Goal: Task Accomplishment & Management: Complete application form

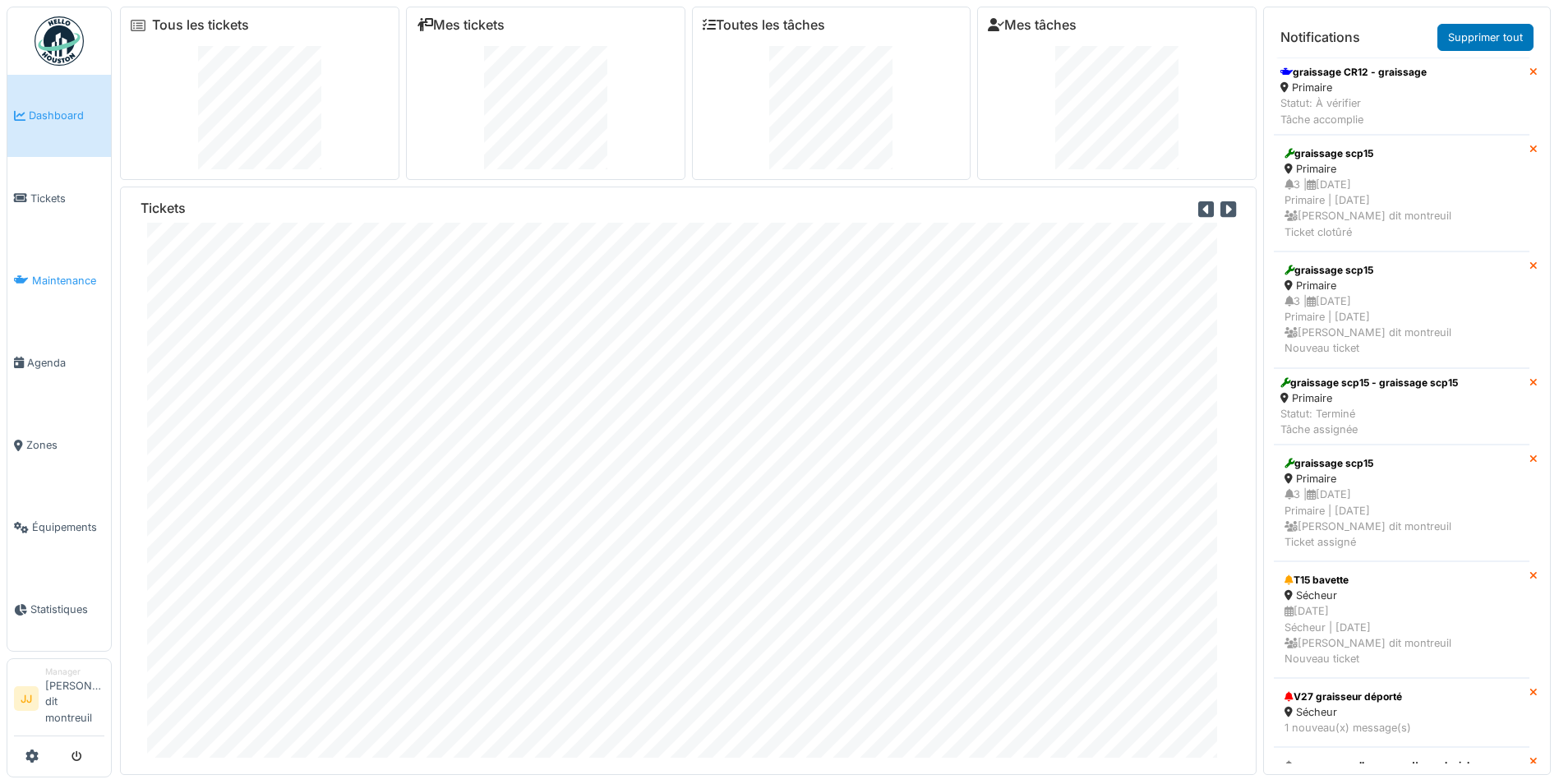
click at [81, 286] on span "Maintenance" at bounding box center [68, 281] width 72 height 16
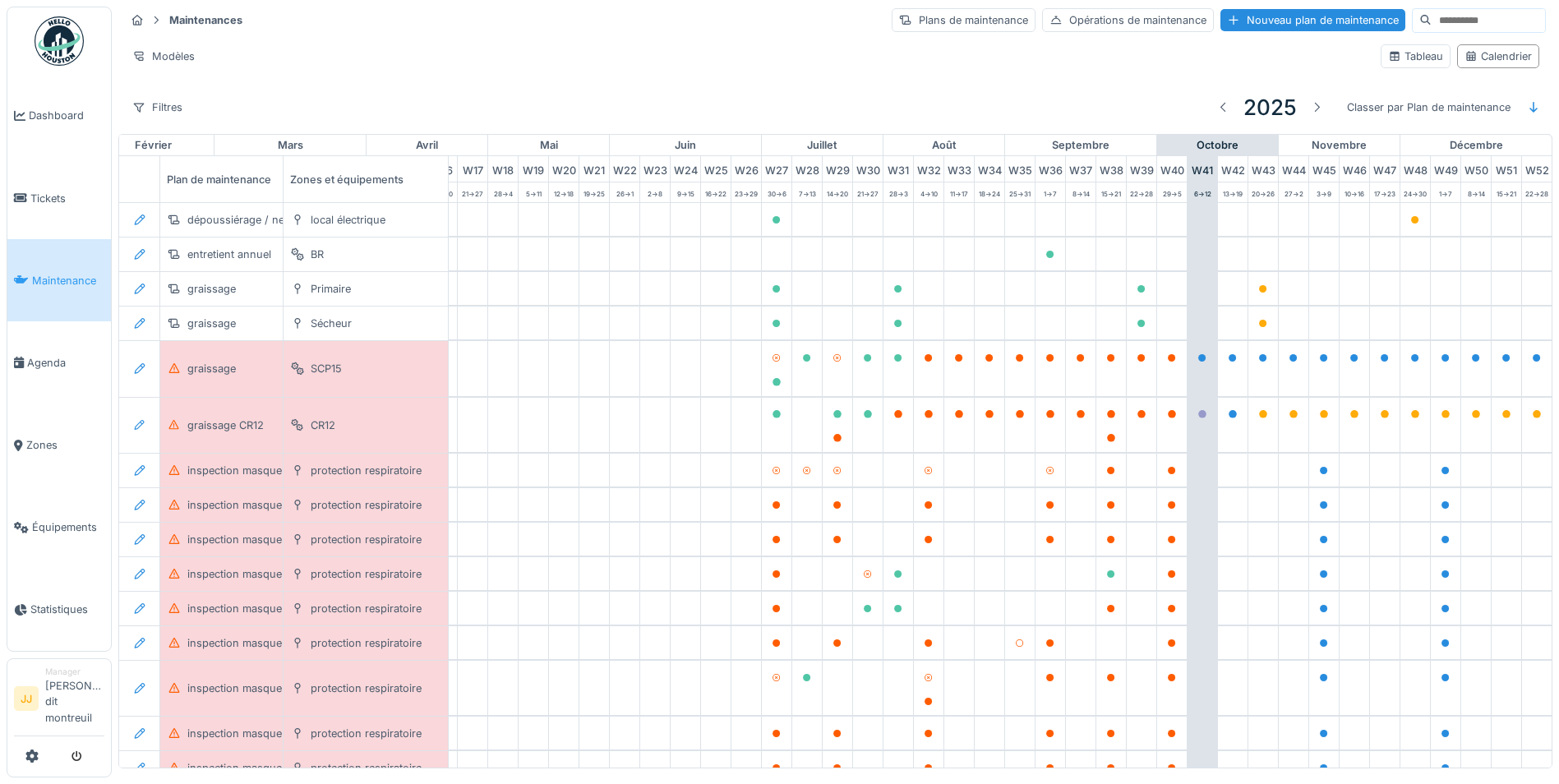
scroll to position [0, 545]
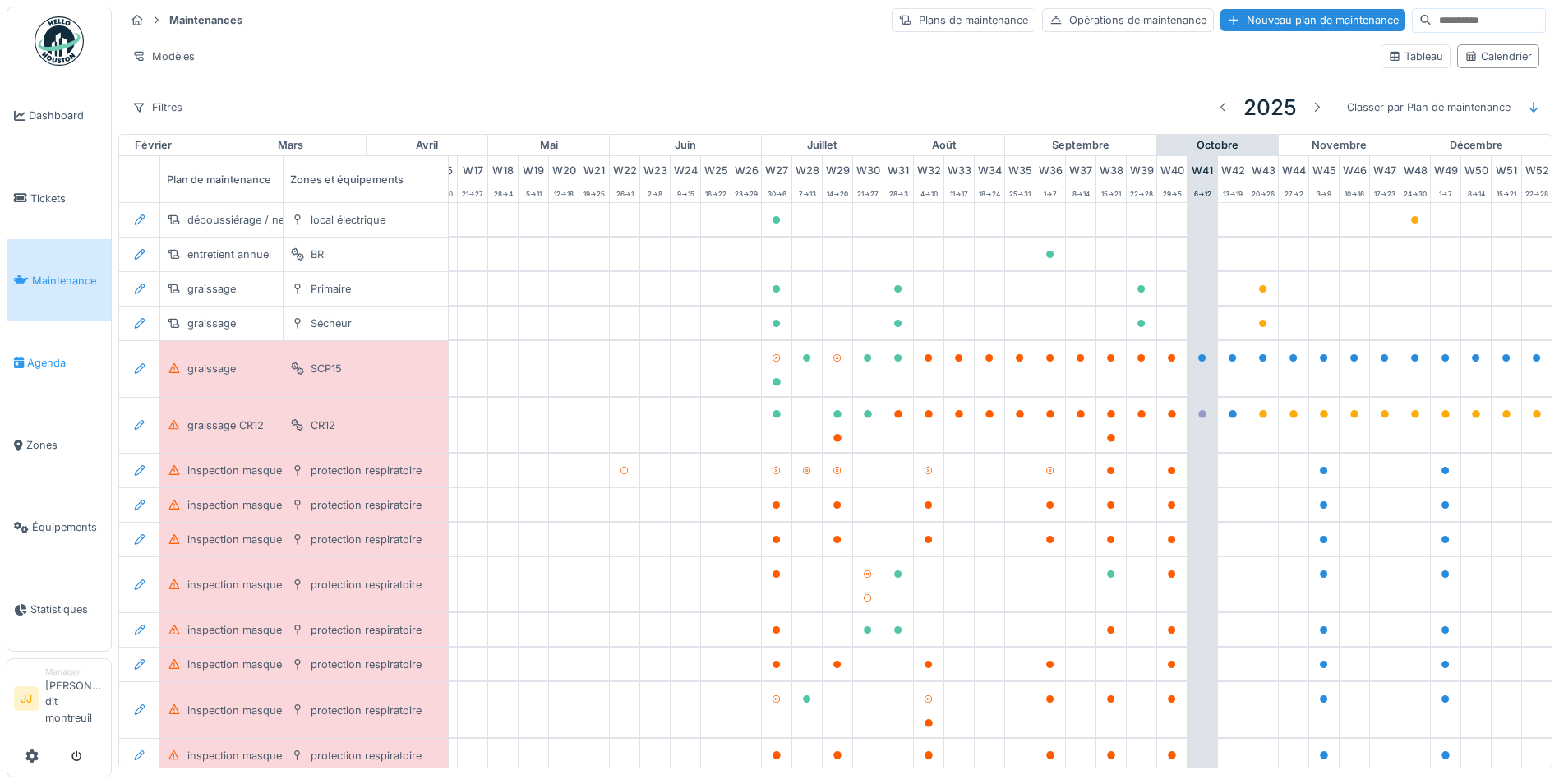
click at [90, 362] on span "Agenda" at bounding box center [65, 363] width 77 height 16
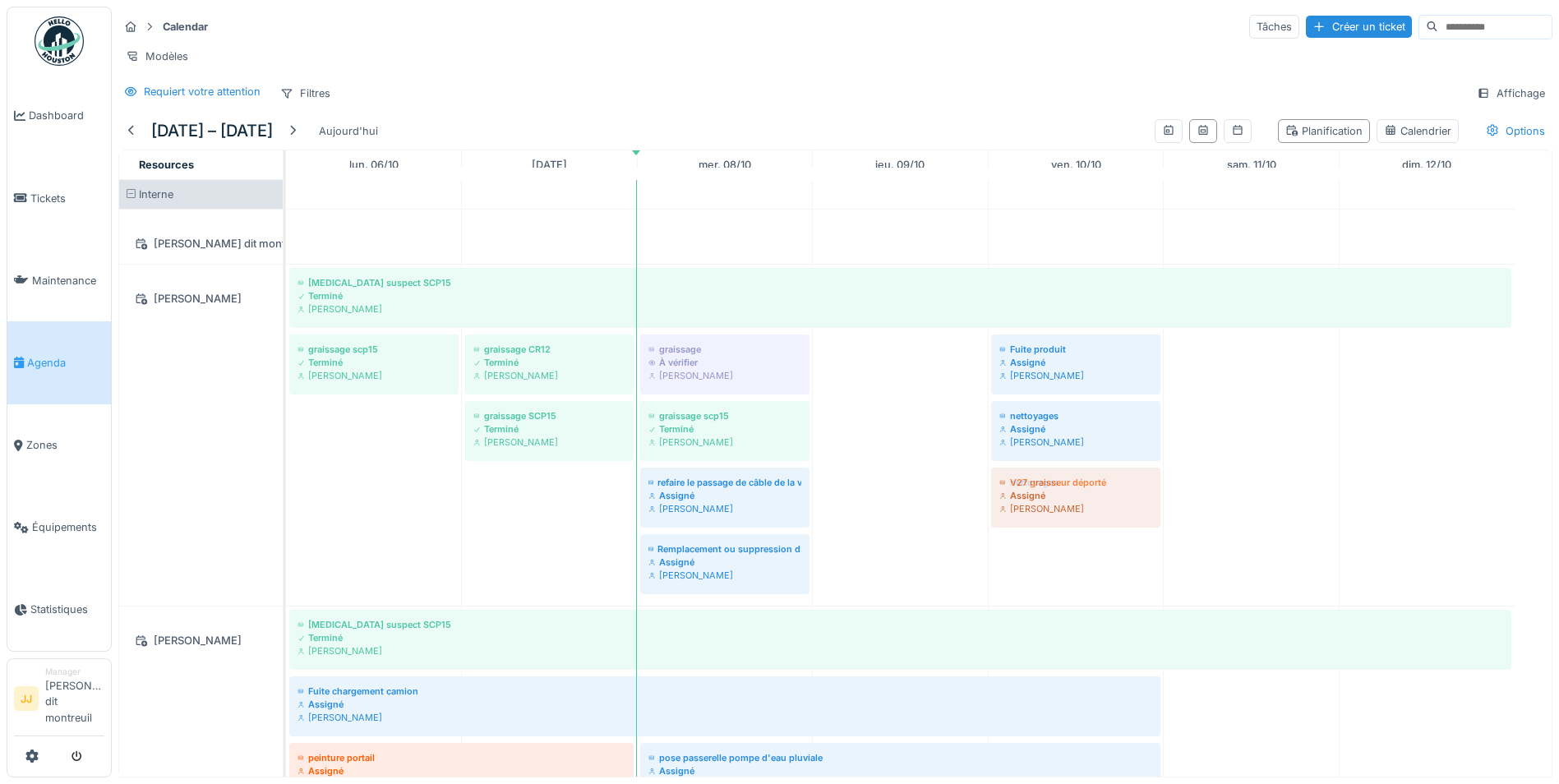
drag, startPoint x: 518, startPoint y: 510, endPoint x: 1047, endPoint y: 580, distance: 533.6
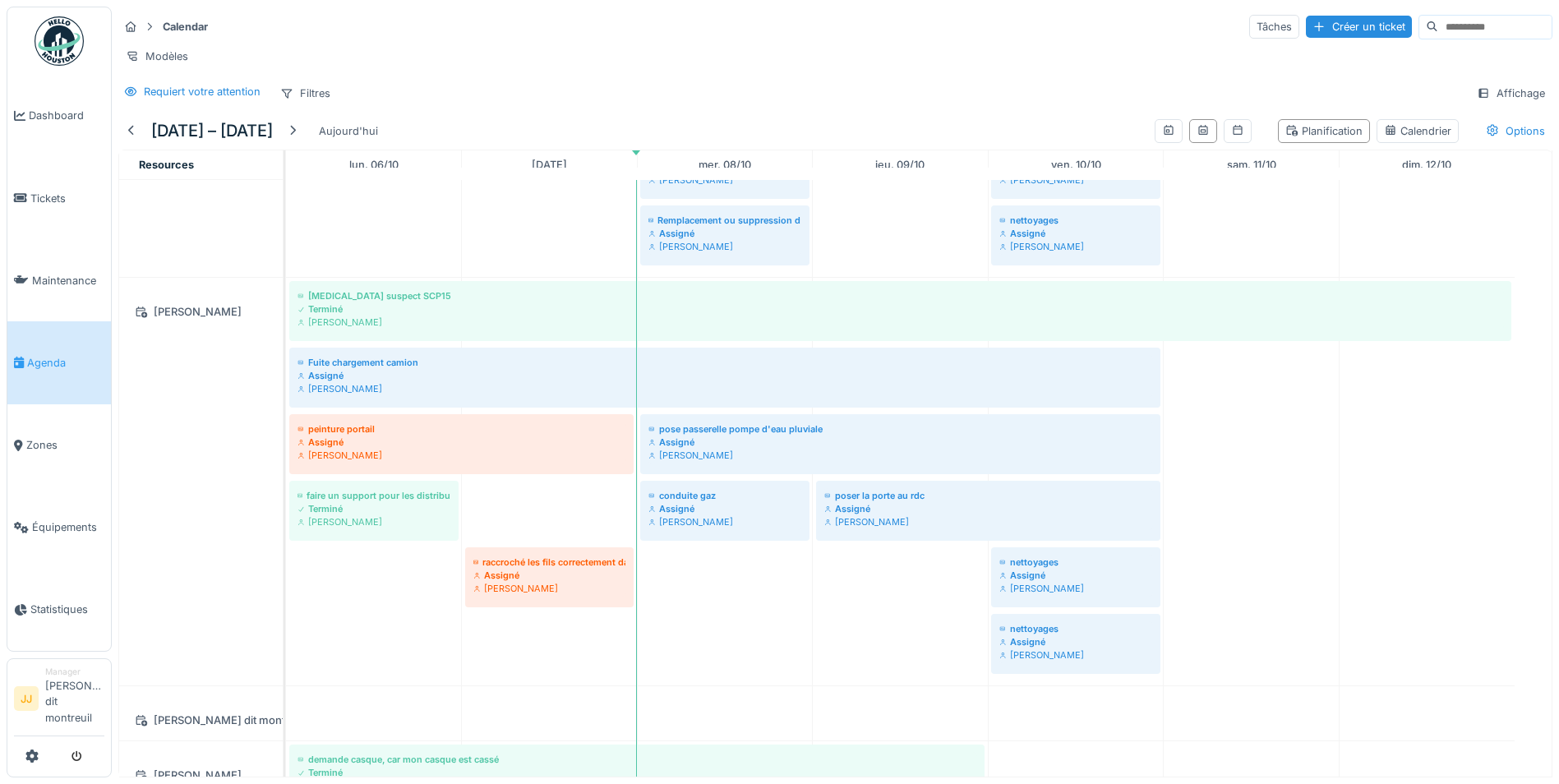
scroll to position [328, 0]
drag, startPoint x: 534, startPoint y: 539, endPoint x: 894, endPoint y: 231, distance: 473.8
click at [894, 231] on div "Bruit suspect SCP15 Terminé Elouan David graissage scp15 Terminé Elouan David g…" at bounding box center [919, 538] width 1266 height 1373
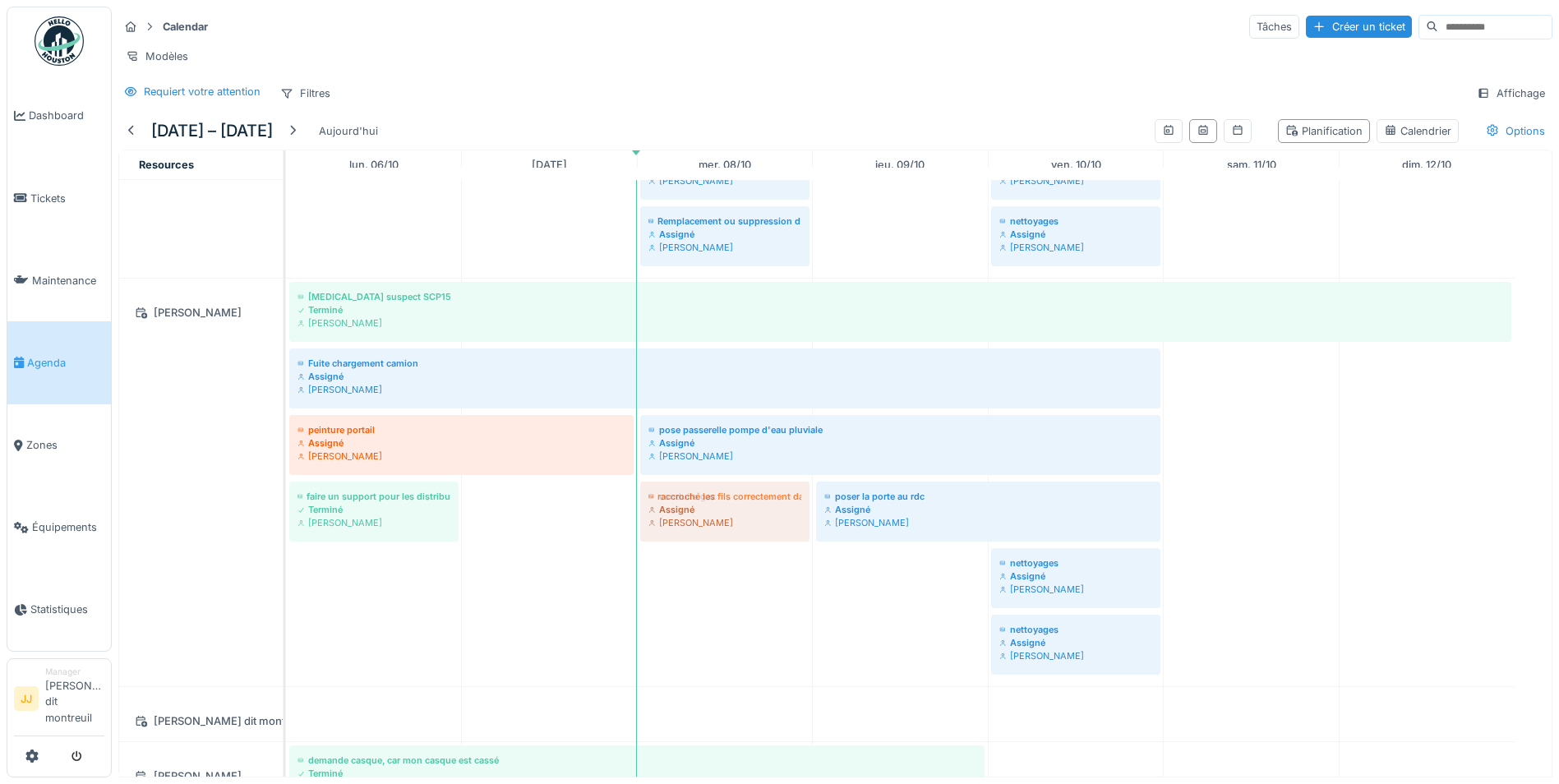
drag, startPoint x: 555, startPoint y: 536, endPoint x: 685, endPoint y: 587, distance: 139.6
click at [685, 587] on div "Bruit suspect SCP15 Terminé Elouan David graissage scp15 Terminé Elouan David g…" at bounding box center [919, 538] width 1266 height 1373
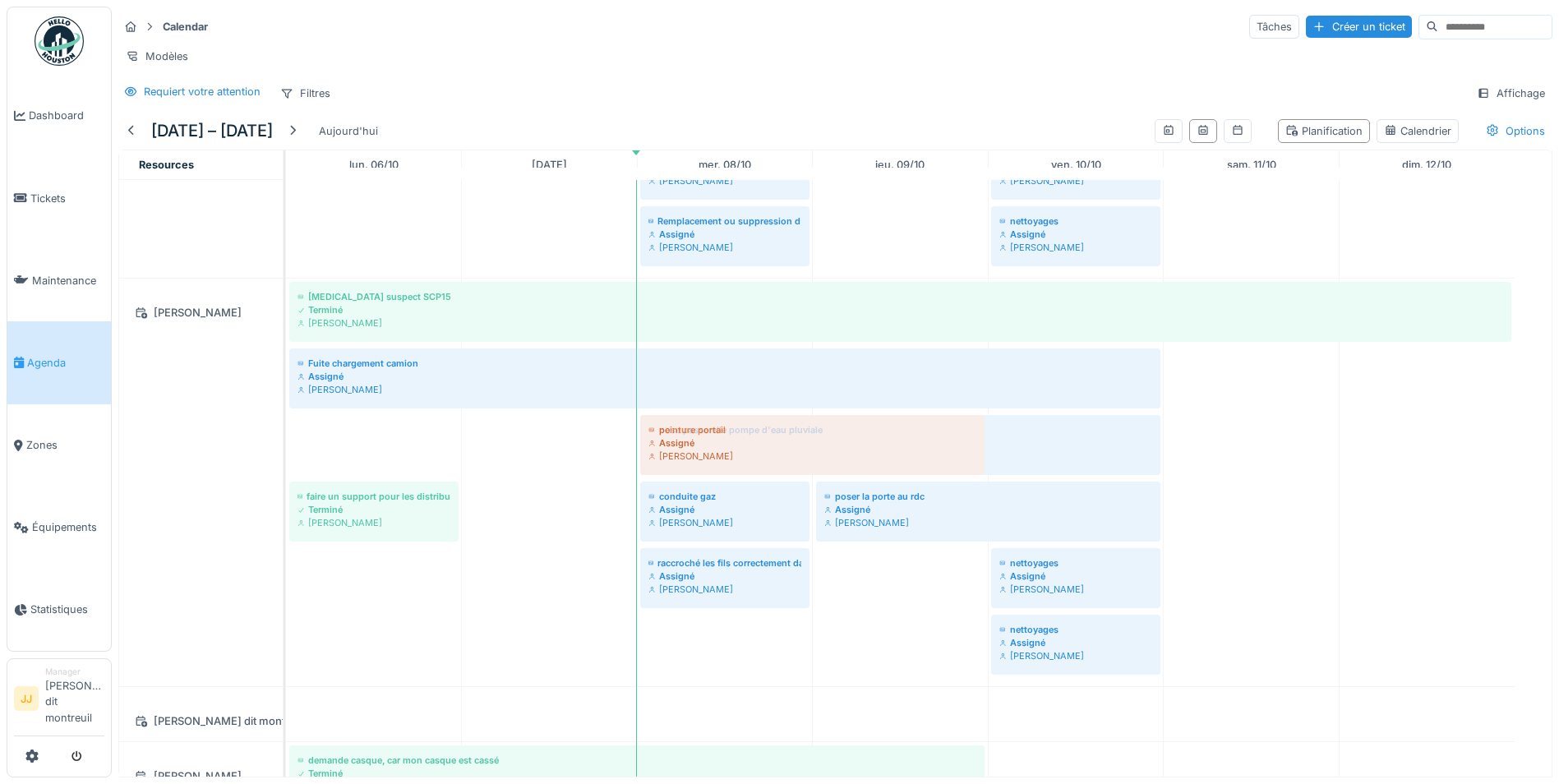
drag, startPoint x: 355, startPoint y: 452, endPoint x: 723, endPoint y: 689, distance: 437.7
click at [723, 689] on div "Bruit suspect SCP15 Terminé Elouan David graissage scp15 Terminé Elouan David g…" at bounding box center [919, 538] width 1266 height 1373
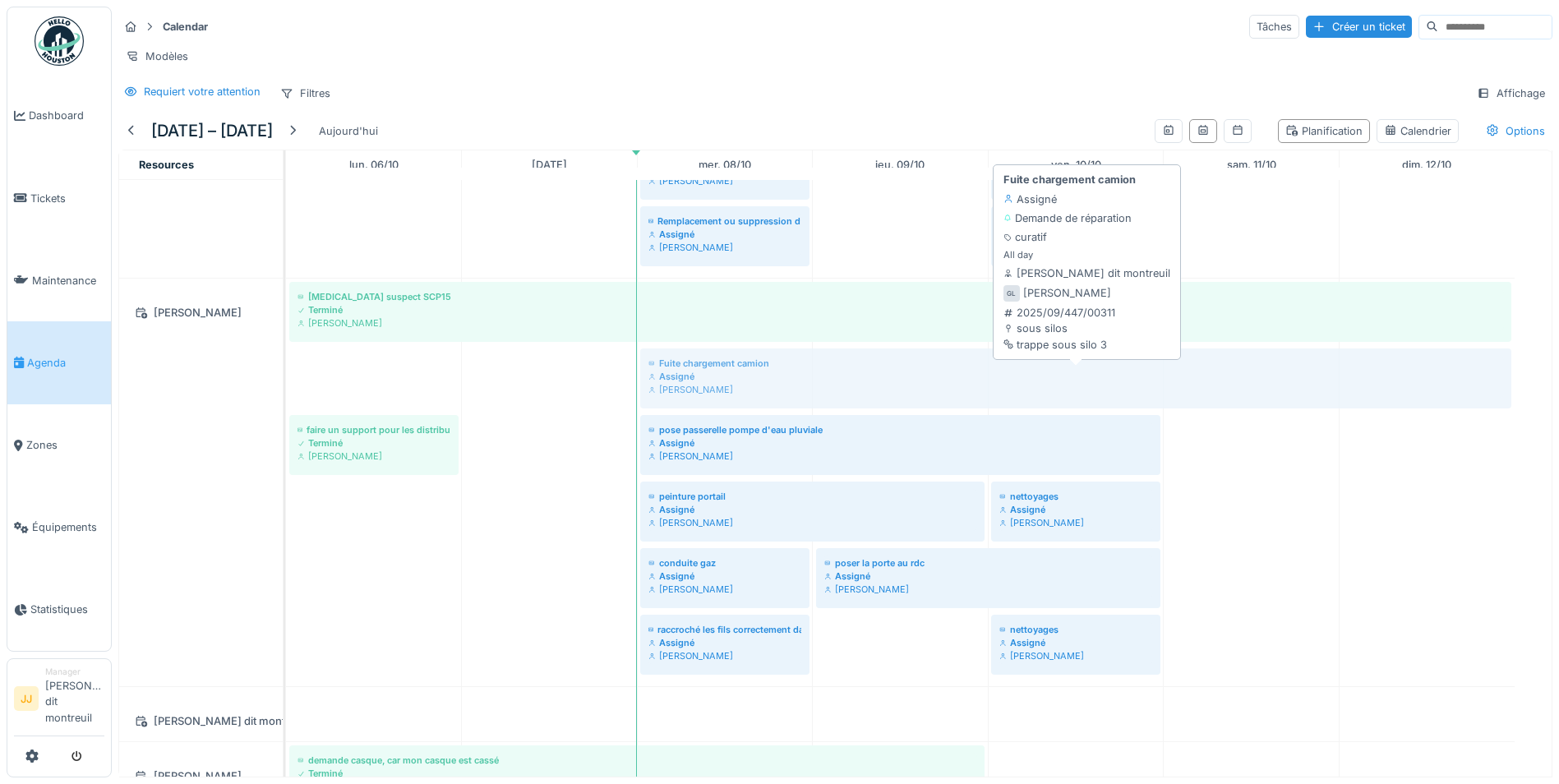
drag, startPoint x: 460, startPoint y: 387, endPoint x: 836, endPoint y: 403, distance: 376.3
click at [286, 403] on div "Bruit suspect SCP15 Terminé Guillaume Lunel Fuite chargement camion Assigné Gui…" at bounding box center [286, 482] width 0 height 408
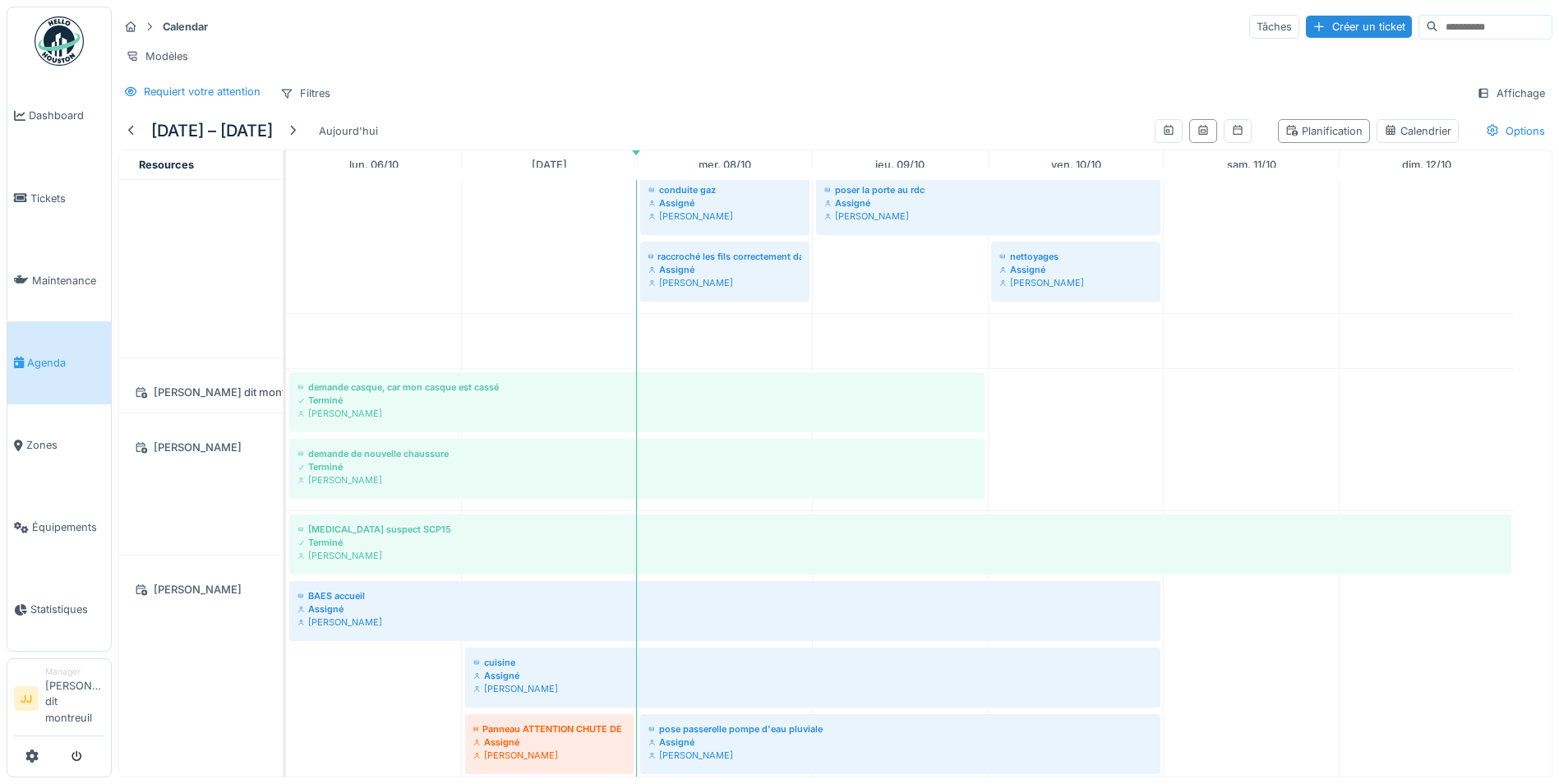
scroll to position [739, 0]
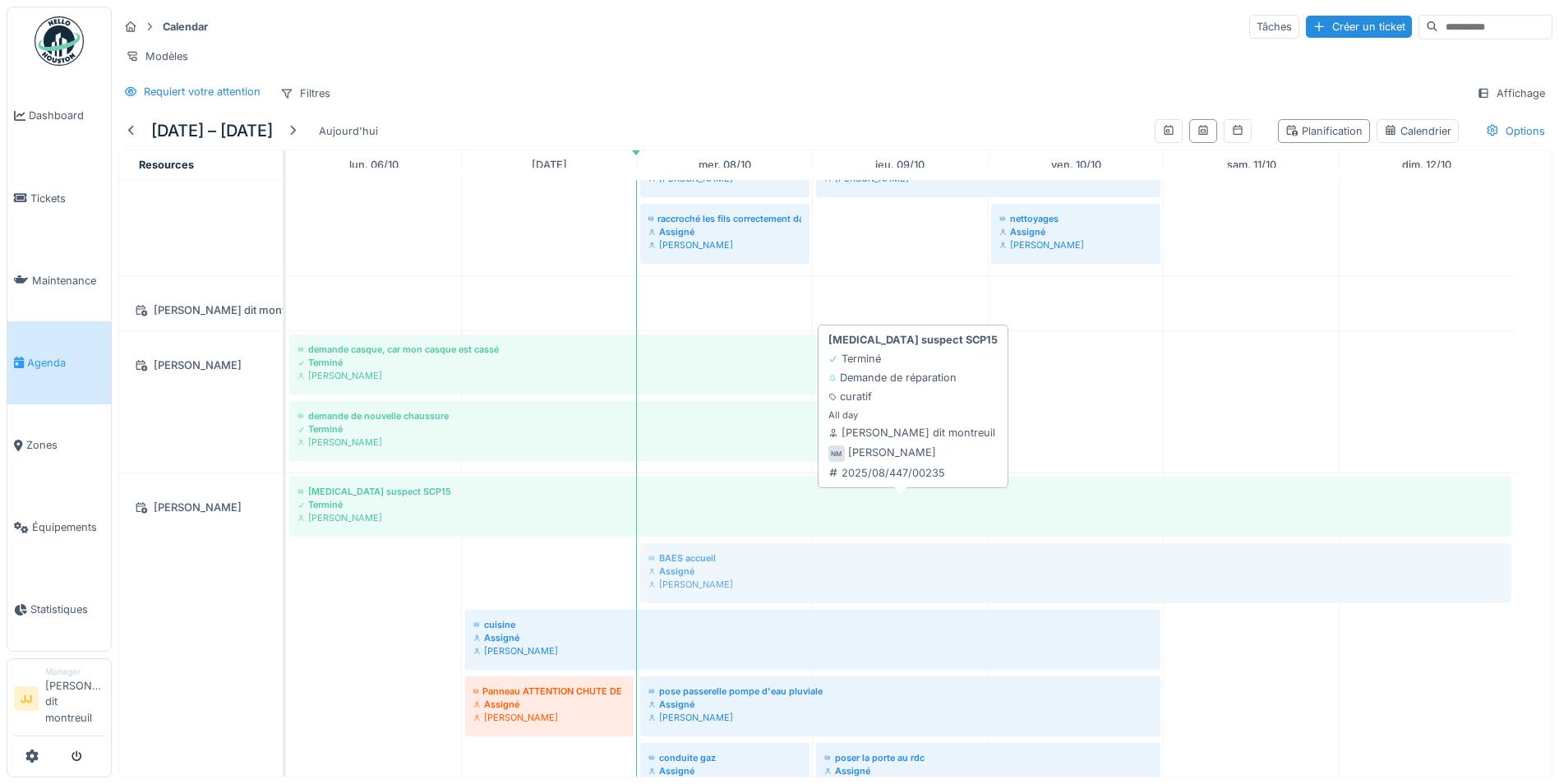
drag, startPoint x: 508, startPoint y: 572, endPoint x: 931, endPoint y: 538, distance: 424.4
click at [286, 538] on div "Bruit suspect SCP15 Terminé Nicolas Menard BAES accueil Assigné Nicolas Menard …" at bounding box center [286, 644] width 0 height 341
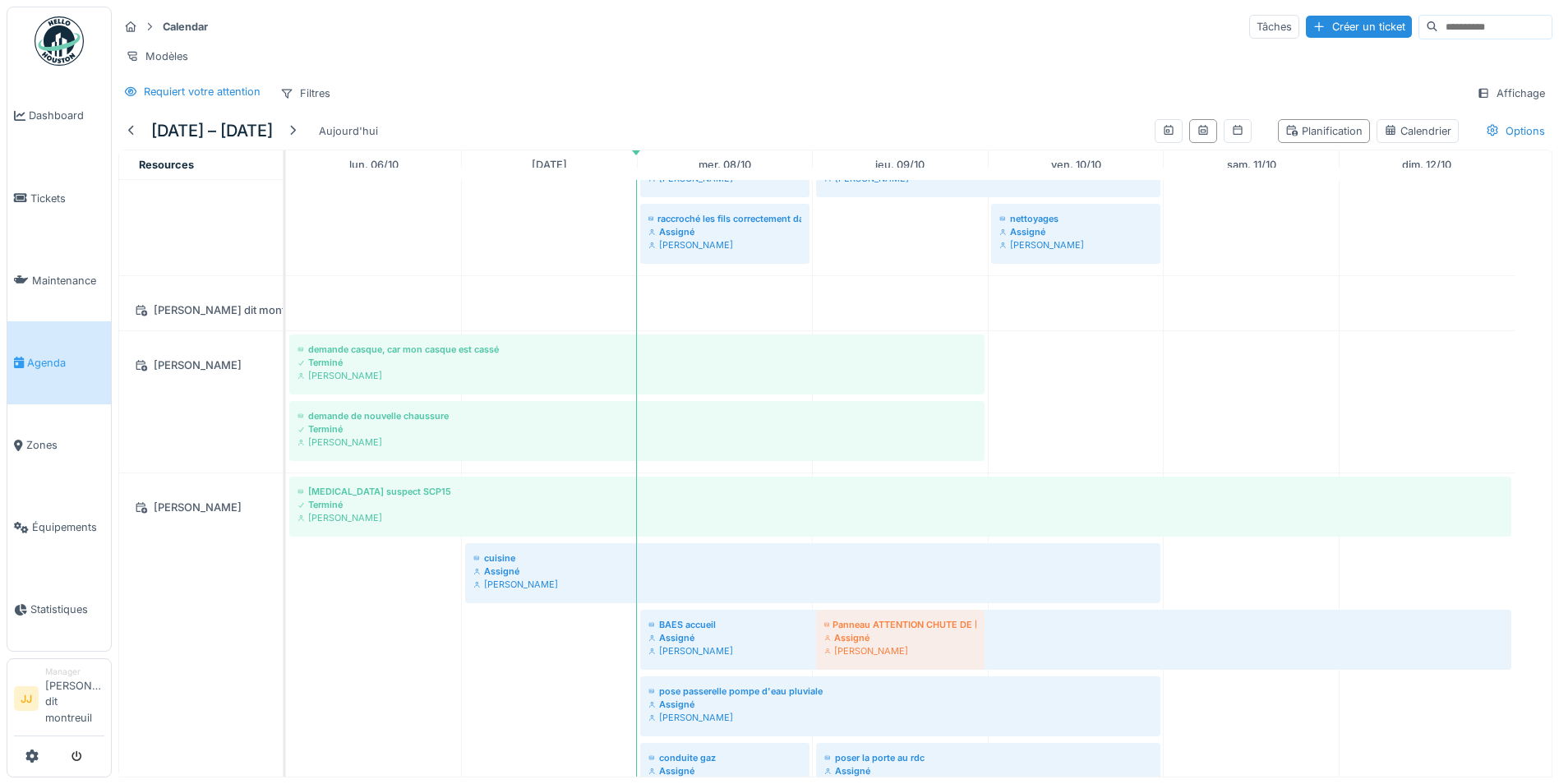
drag, startPoint x: 556, startPoint y: 652, endPoint x: 845, endPoint y: 621, distance: 290.7
click at [286, 621] on div "Bruit suspect SCP15 Terminé Nicolas Menard cuisine Assigné Nicolas Menard Panne…" at bounding box center [286, 644] width 0 height 341
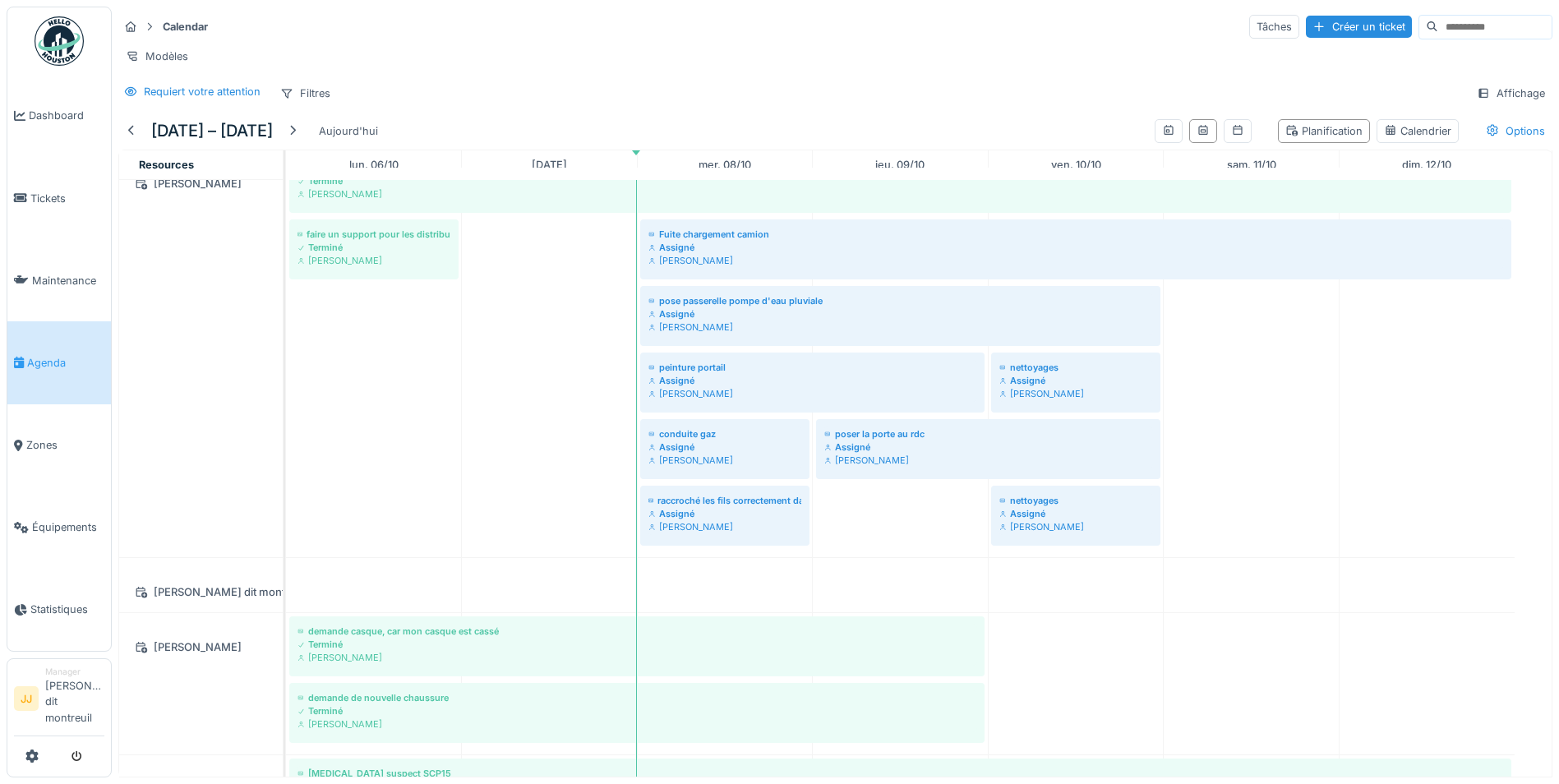
scroll to position [0, 0]
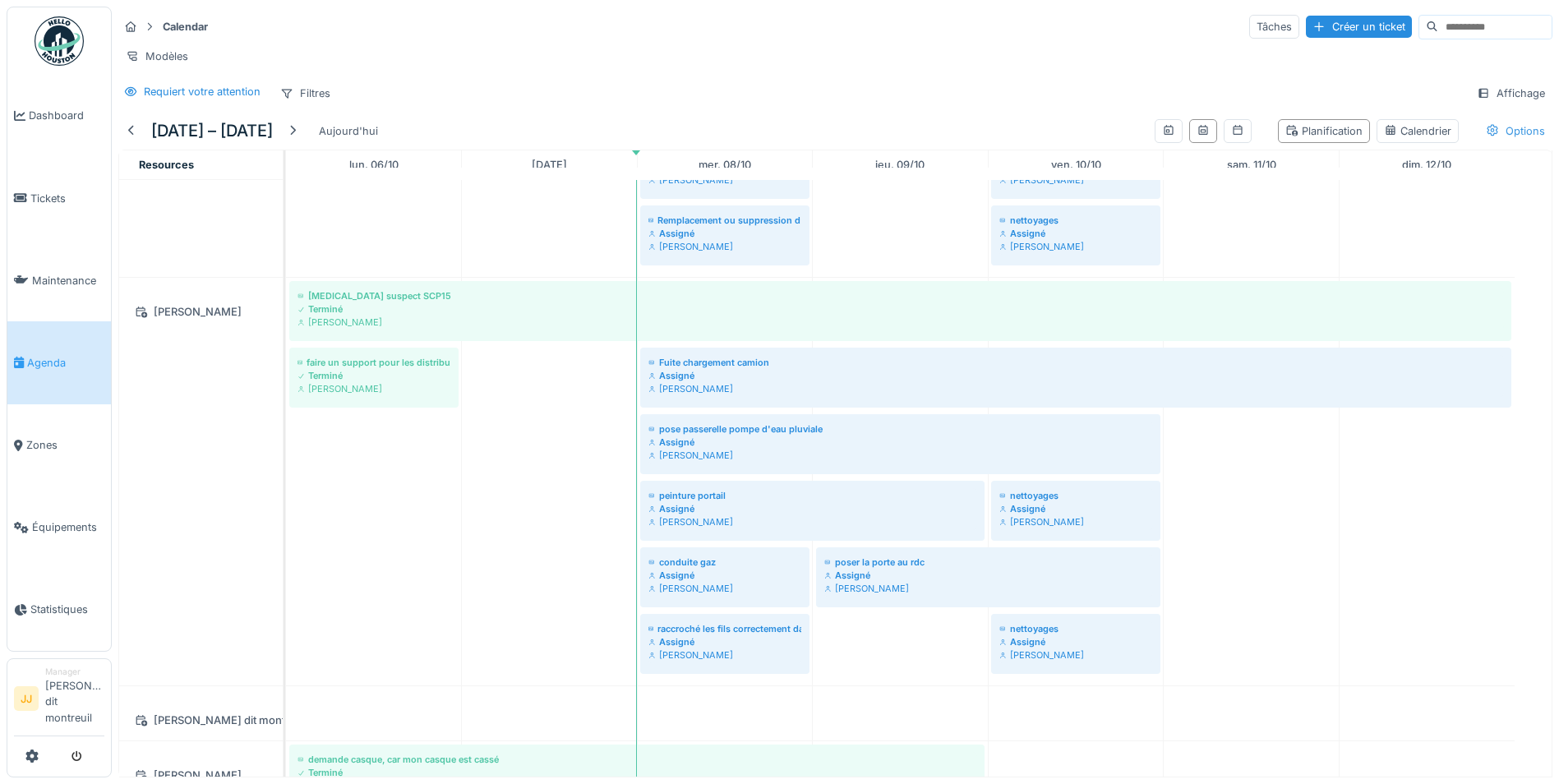
click at [1508, 143] on div "Options" at bounding box center [1516, 130] width 74 height 23
click at [1385, 139] on div "Calendrier" at bounding box center [1418, 131] width 68 height 16
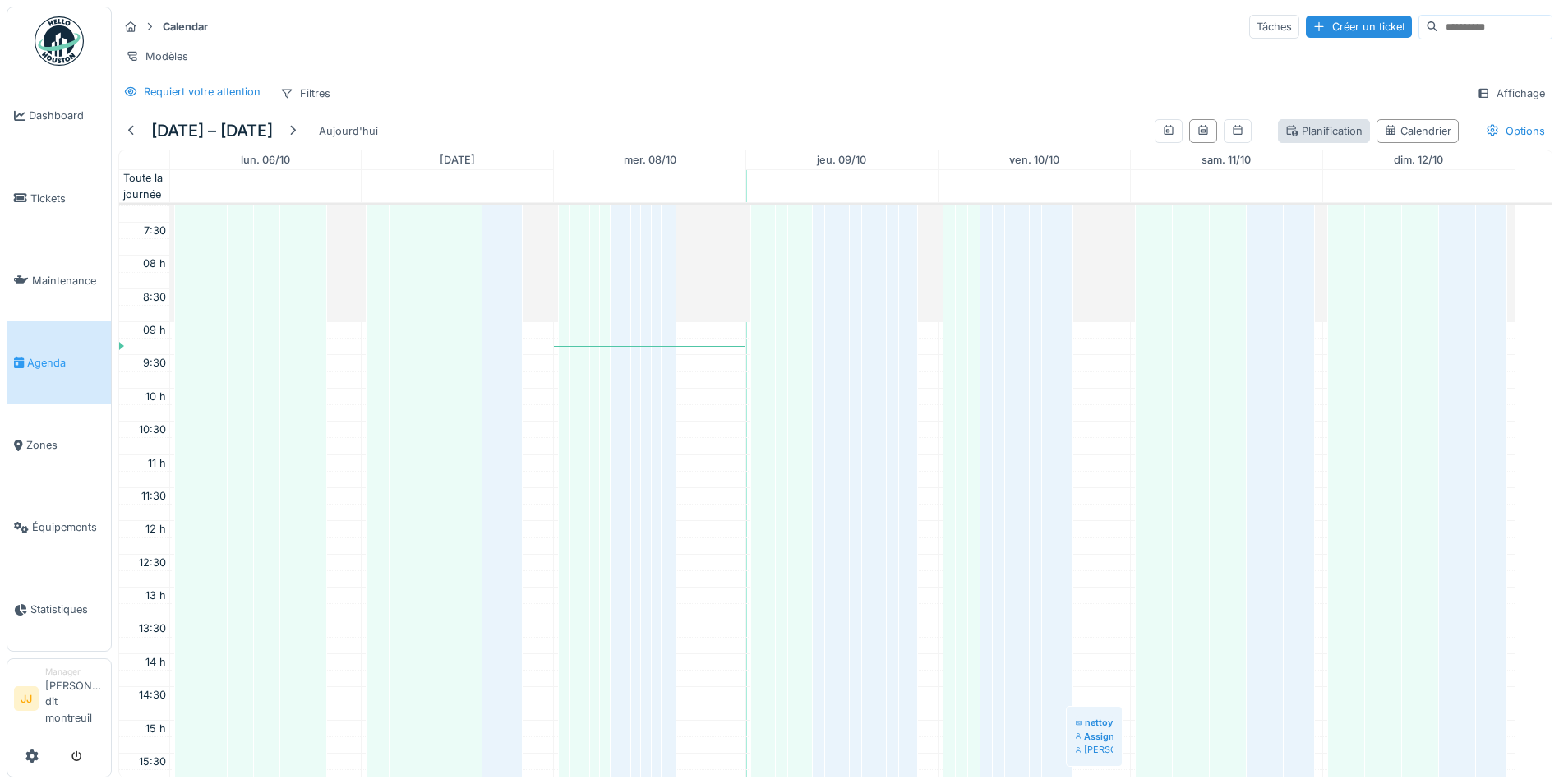
click at [1313, 139] on div "Planification" at bounding box center [1324, 131] width 77 height 16
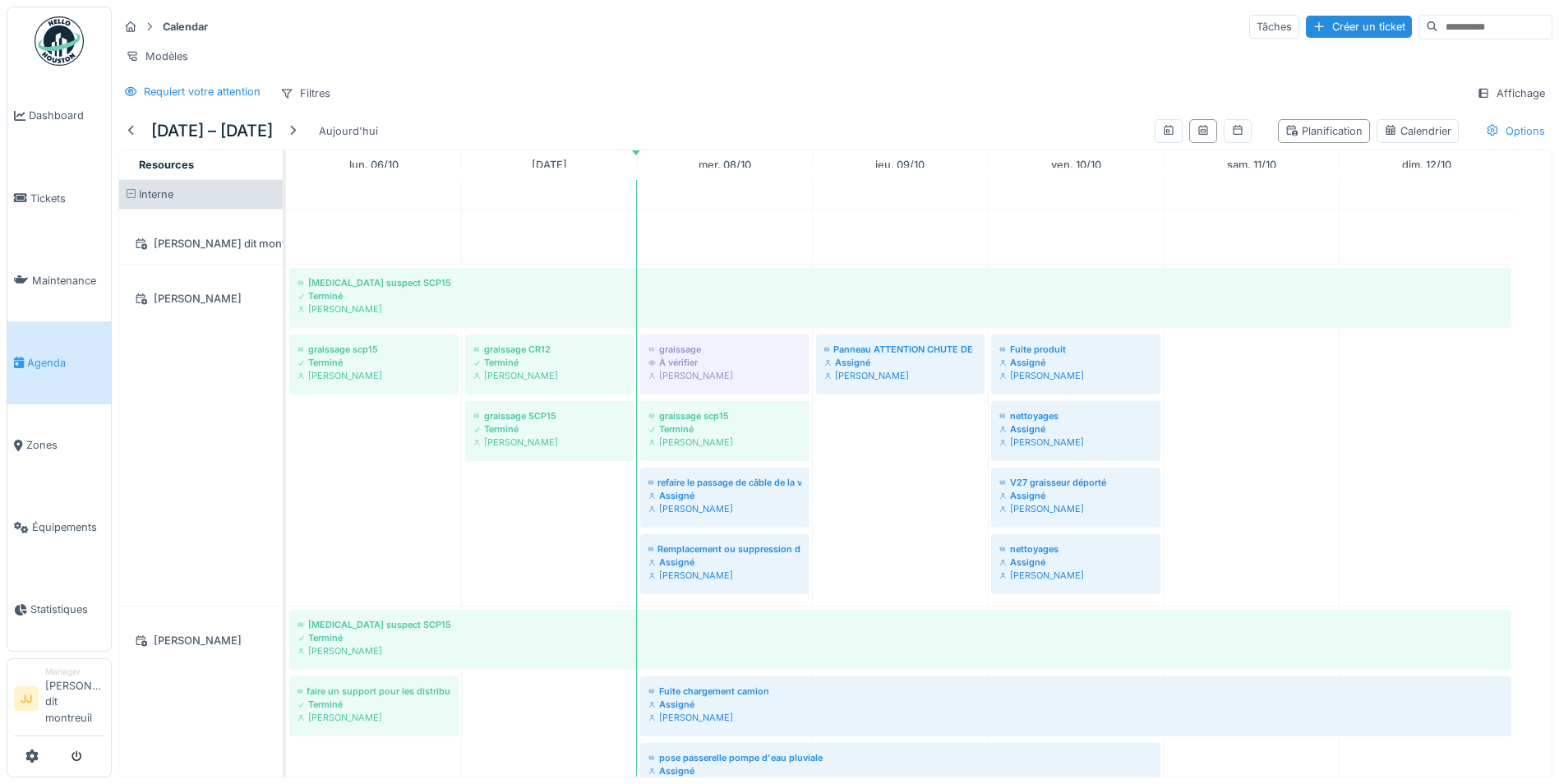
click at [1506, 143] on div "Options" at bounding box center [1516, 130] width 74 height 23
click at [1485, 105] on div "Affichage" at bounding box center [1511, 93] width 83 height 23
click at [153, 100] on div "Requiert votre attention" at bounding box center [202, 92] width 117 height 16
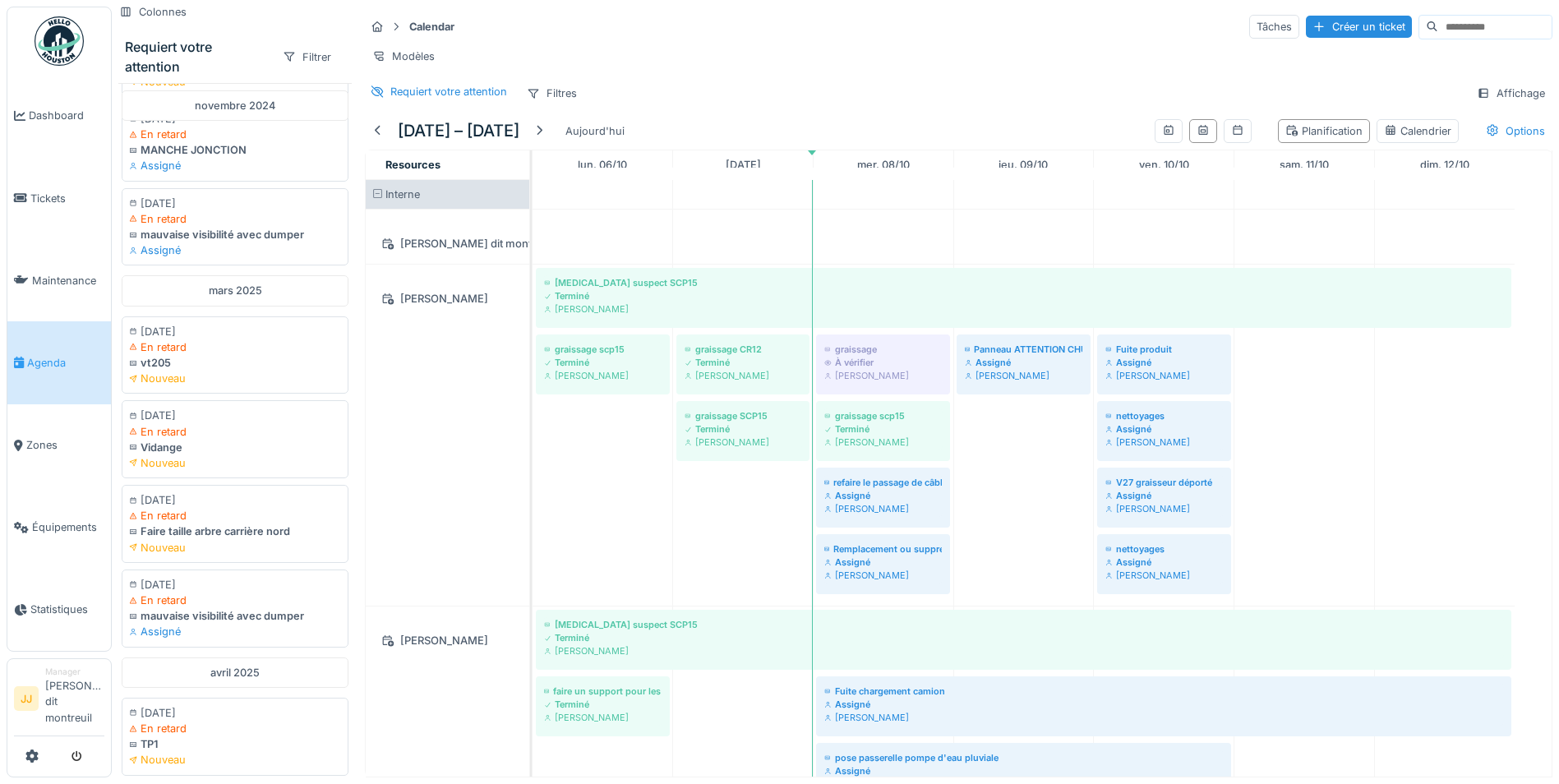
scroll to position [575, 0]
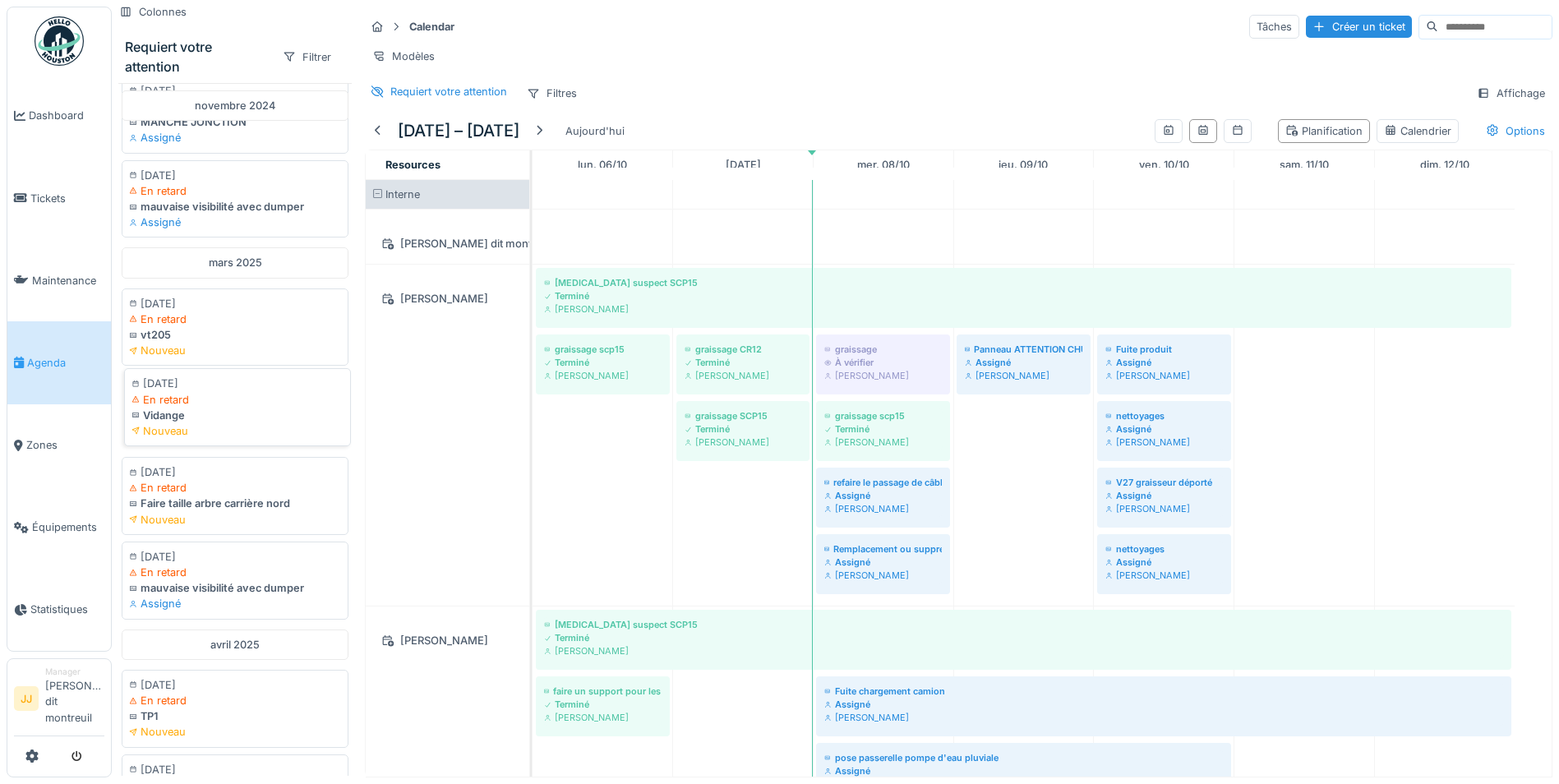
click at [195, 408] on div "En retard" at bounding box center [238, 400] width 212 height 16
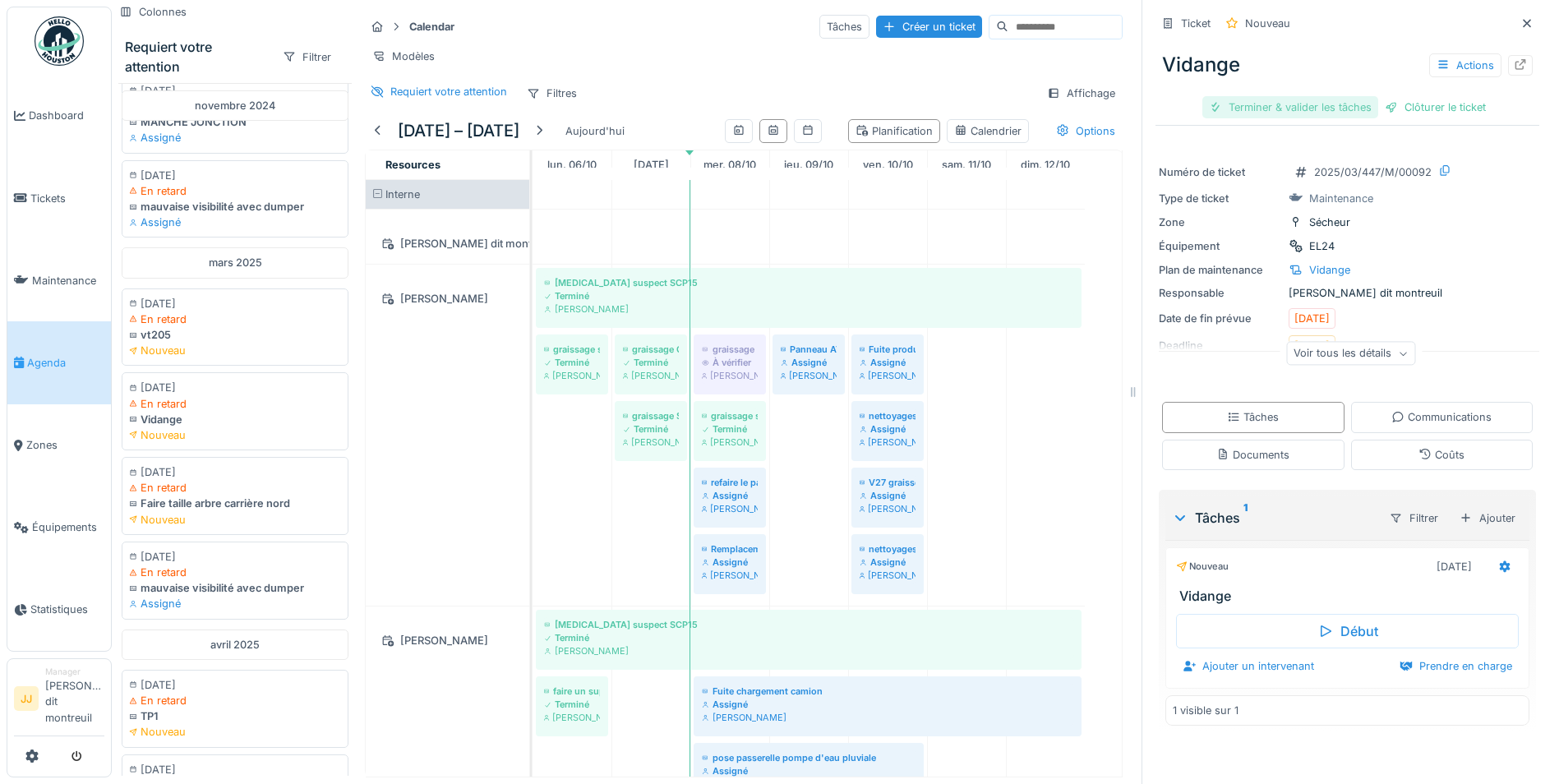
click at [1262, 101] on div "Terminer & valider les tâches" at bounding box center [1290, 108] width 176 height 23
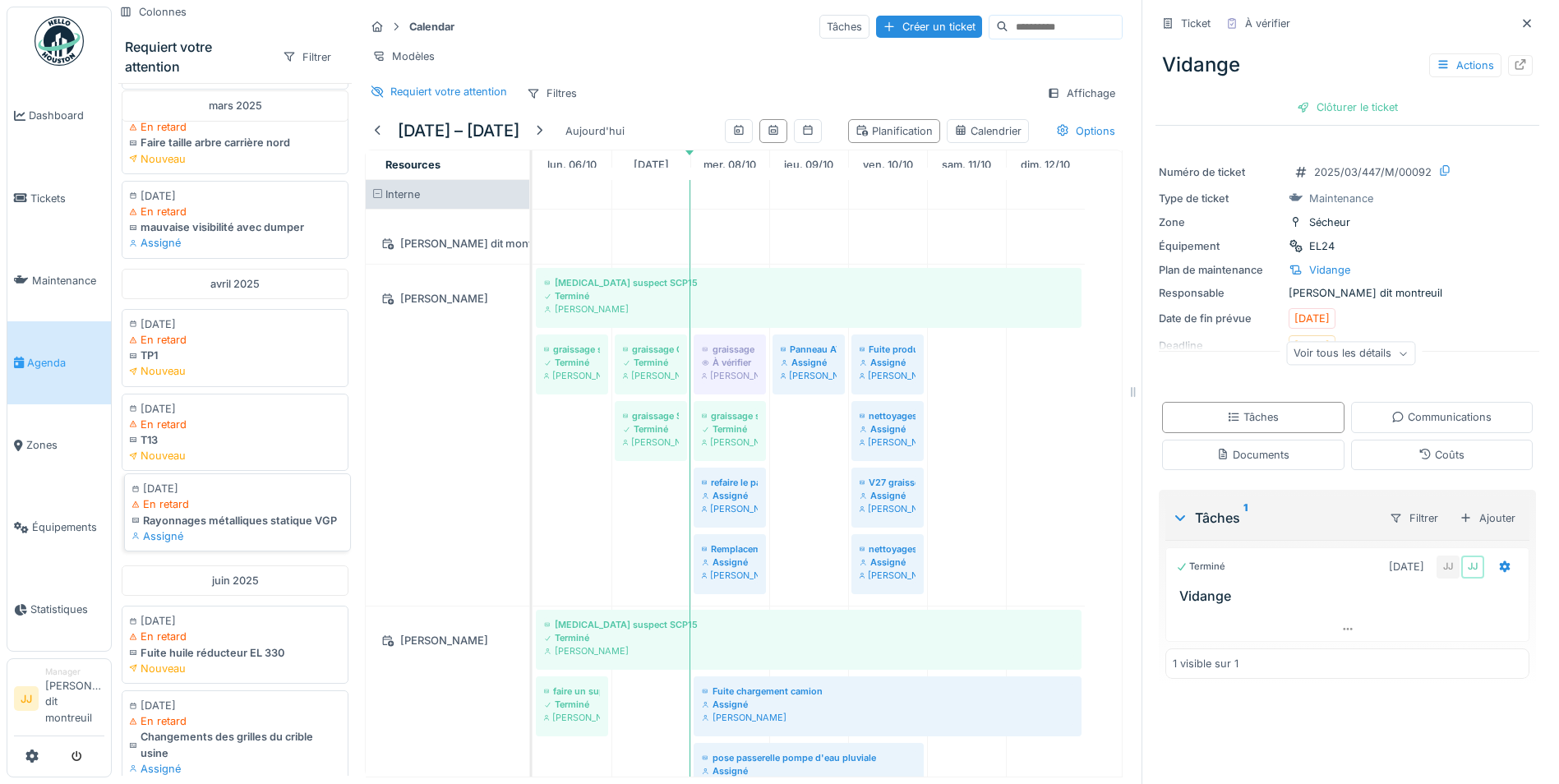
scroll to position [986, 0]
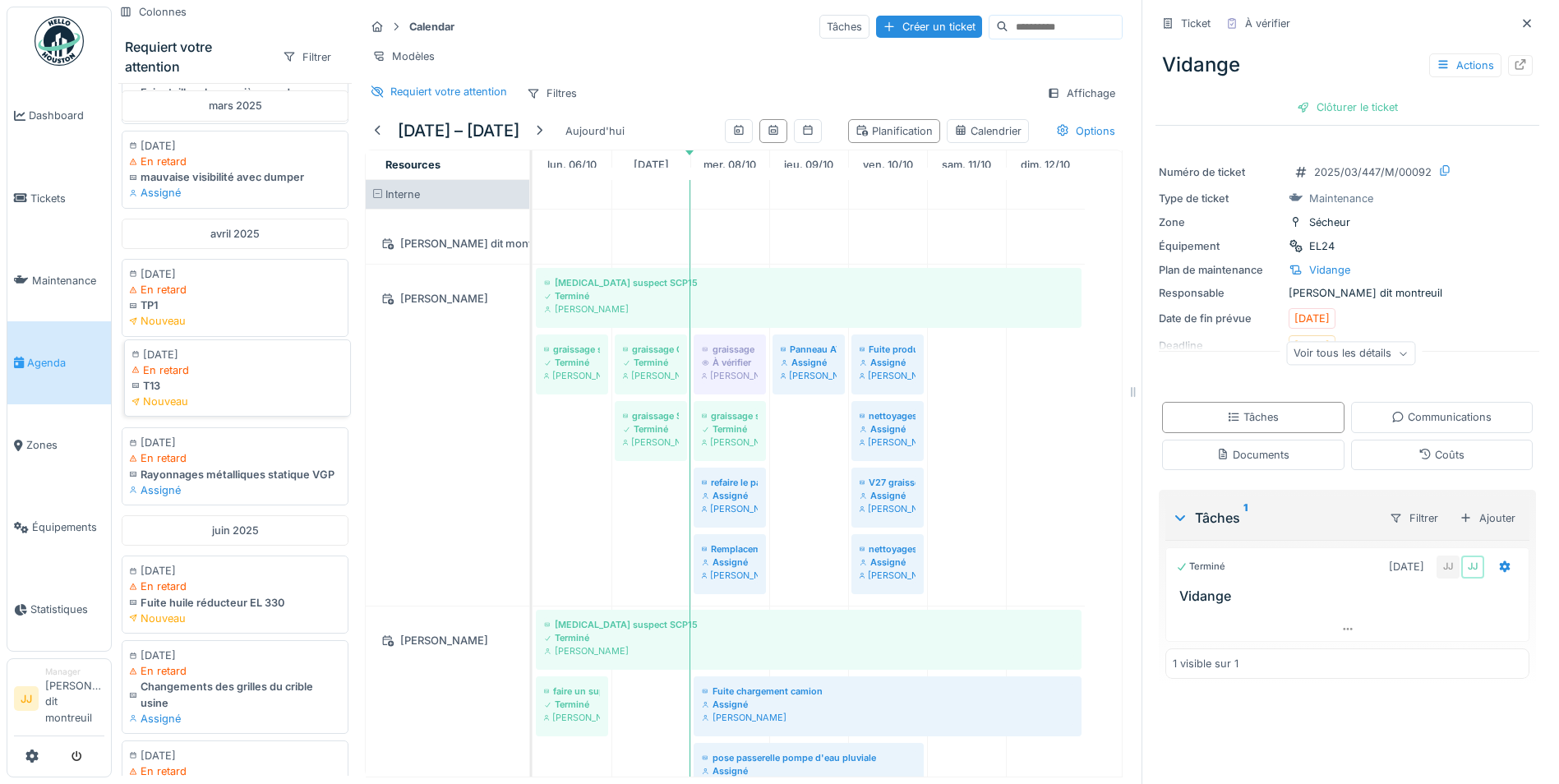
click at [191, 409] on div "Nouveau" at bounding box center [238, 402] width 212 height 16
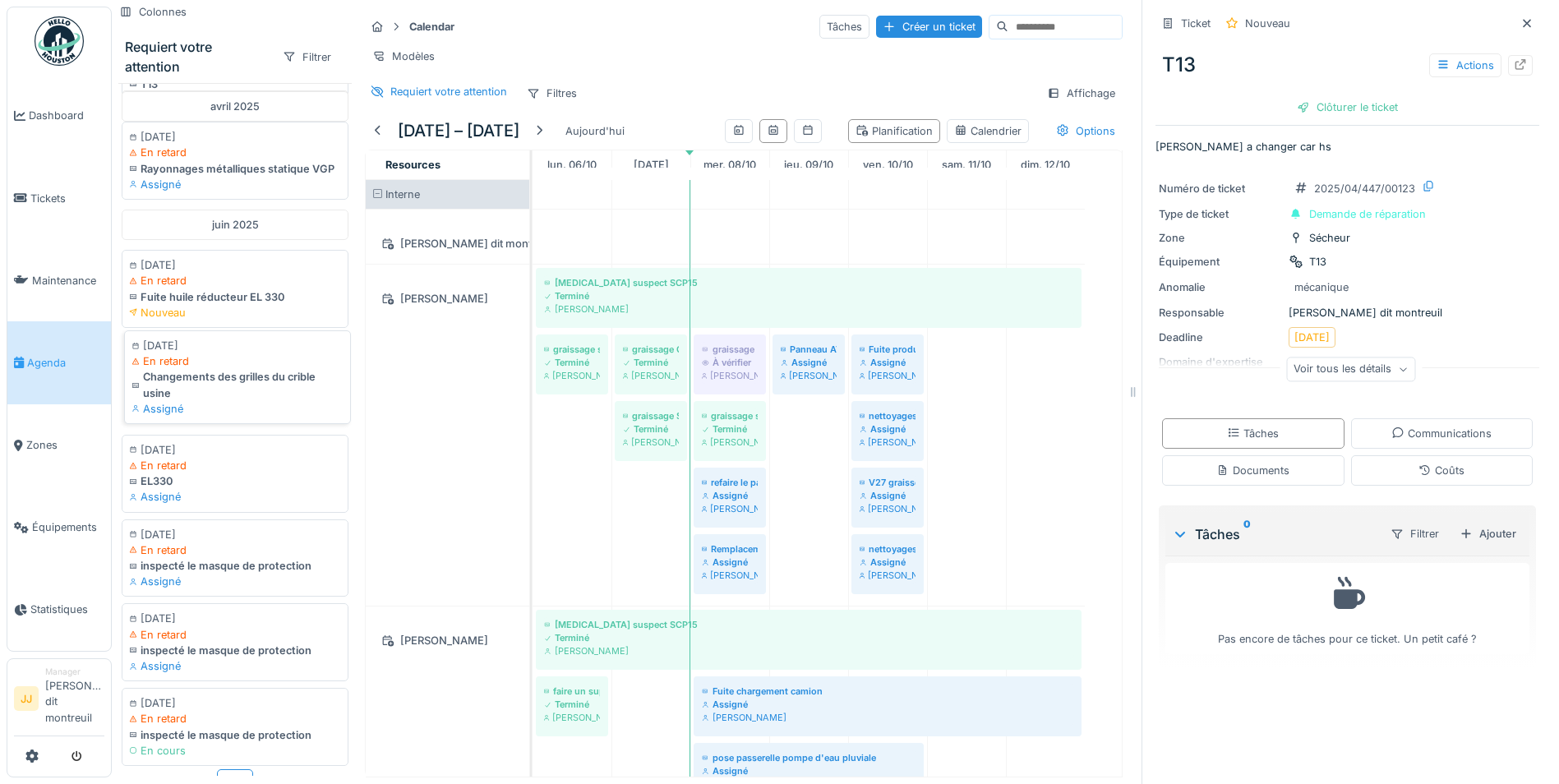
scroll to position [12, 0]
click at [165, 269] on div "En retard" at bounding box center [238, 277] width 212 height 16
click at [1339, 118] on div "Clôturer le ticket" at bounding box center [1348, 108] width 115 height 23
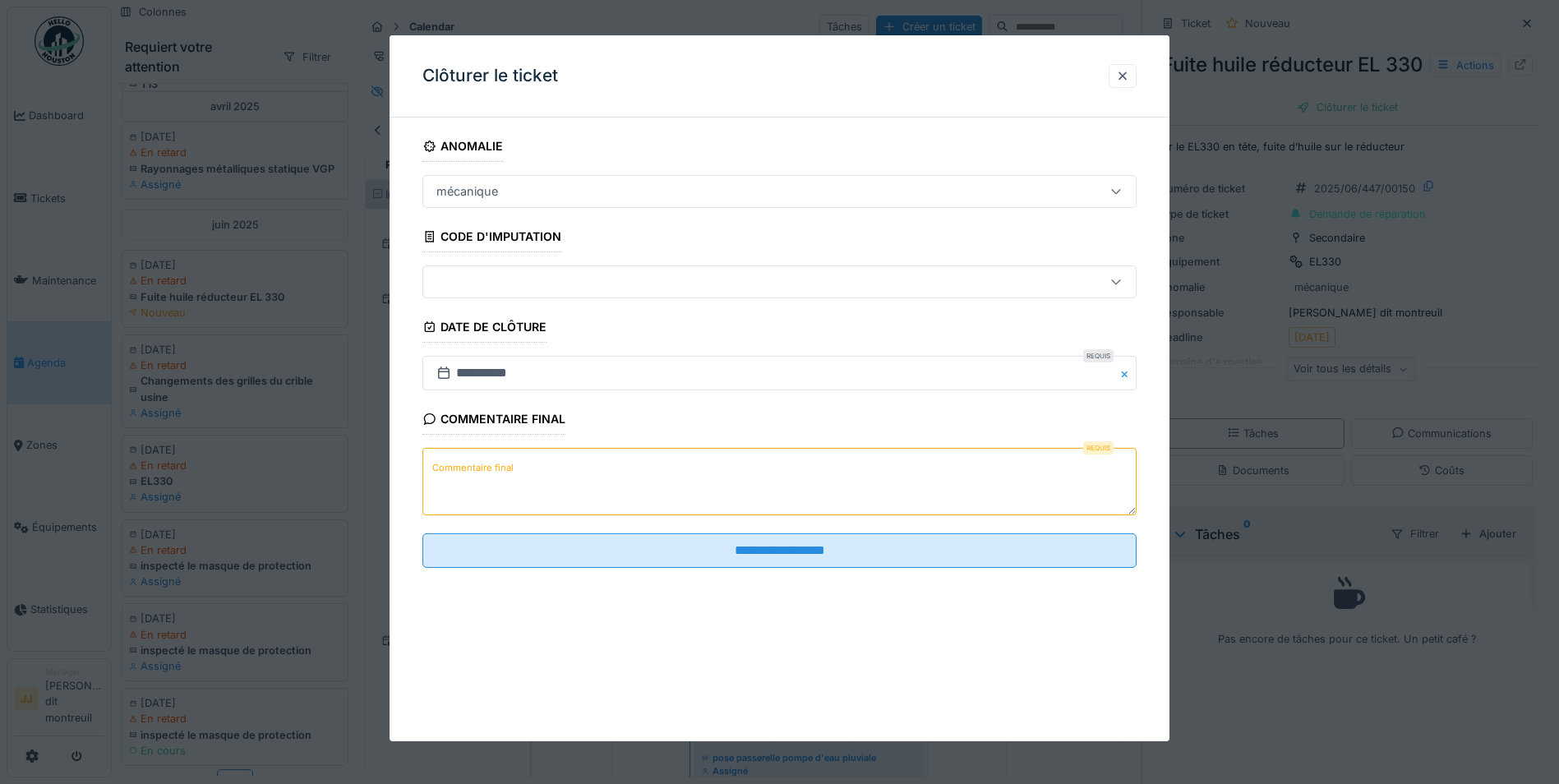
click at [692, 484] on textarea "Commentaire final" at bounding box center [779, 481] width 714 height 68
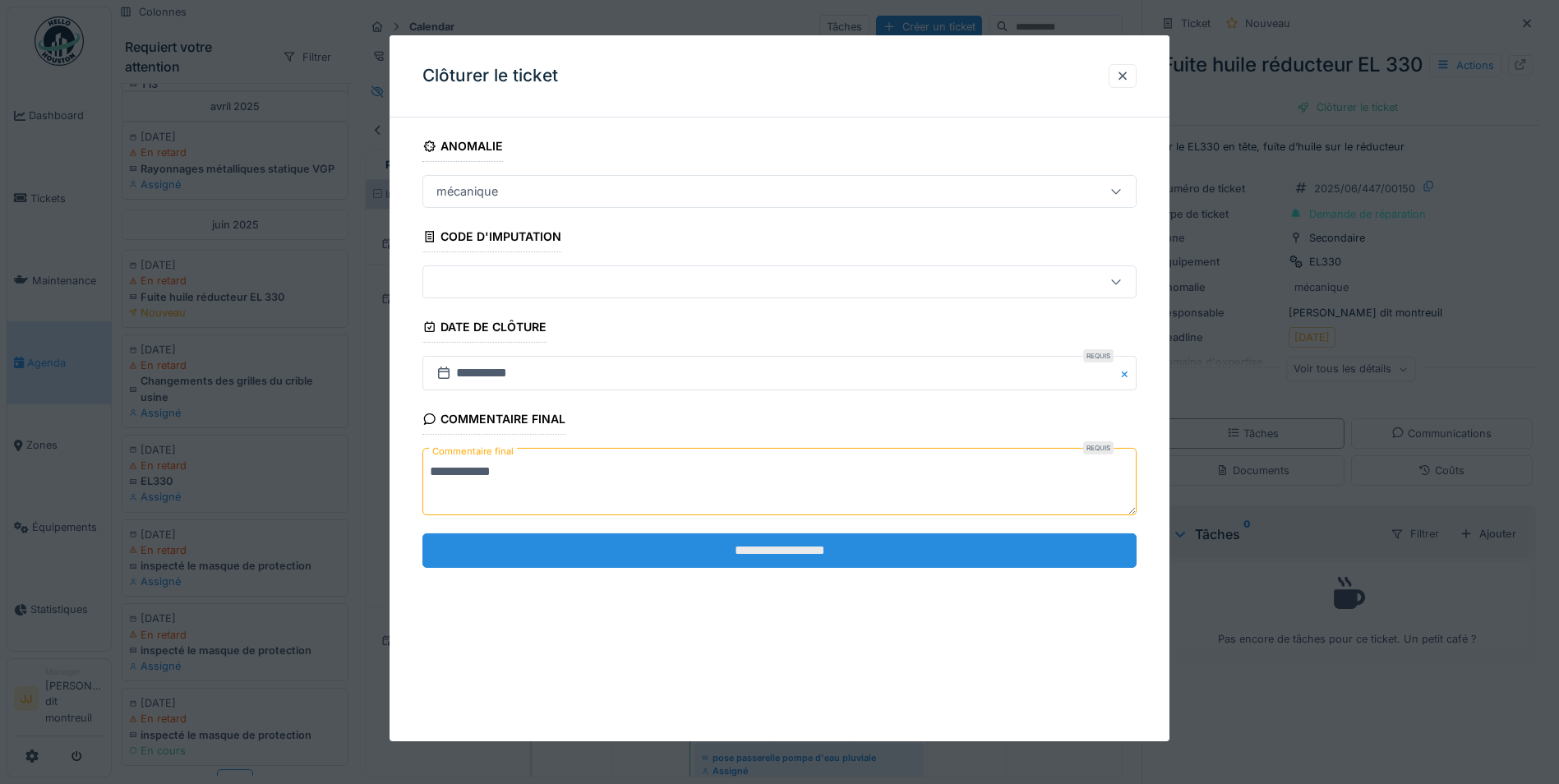
type textarea "**********"
click at [813, 546] on input "**********" at bounding box center [779, 551] width 714 height 35
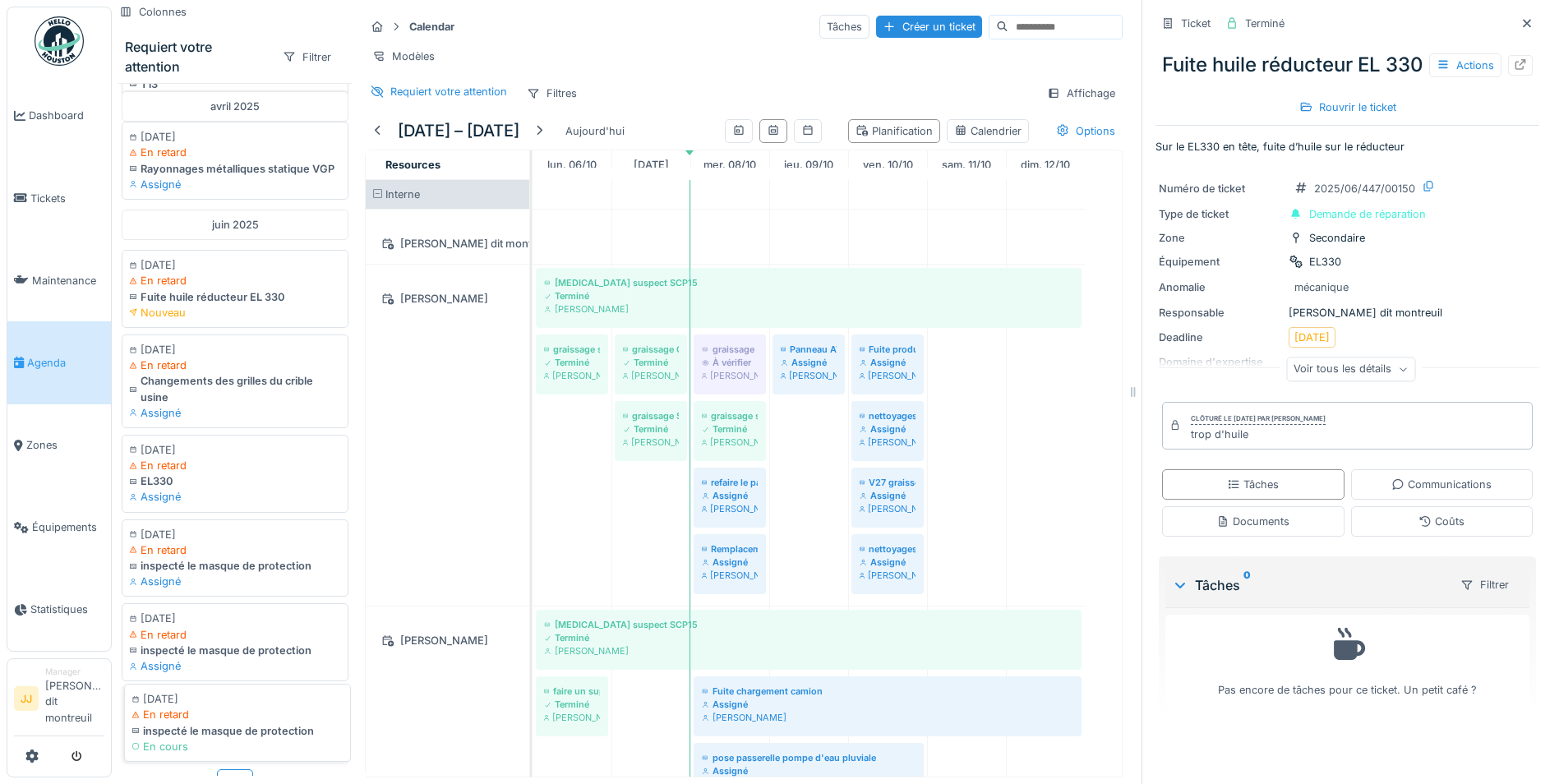
click at [225, 719] on div "29/06/2025 En retard inspecté le masque de protection En cours" at bounding box center [238, 722] width 227 height 78
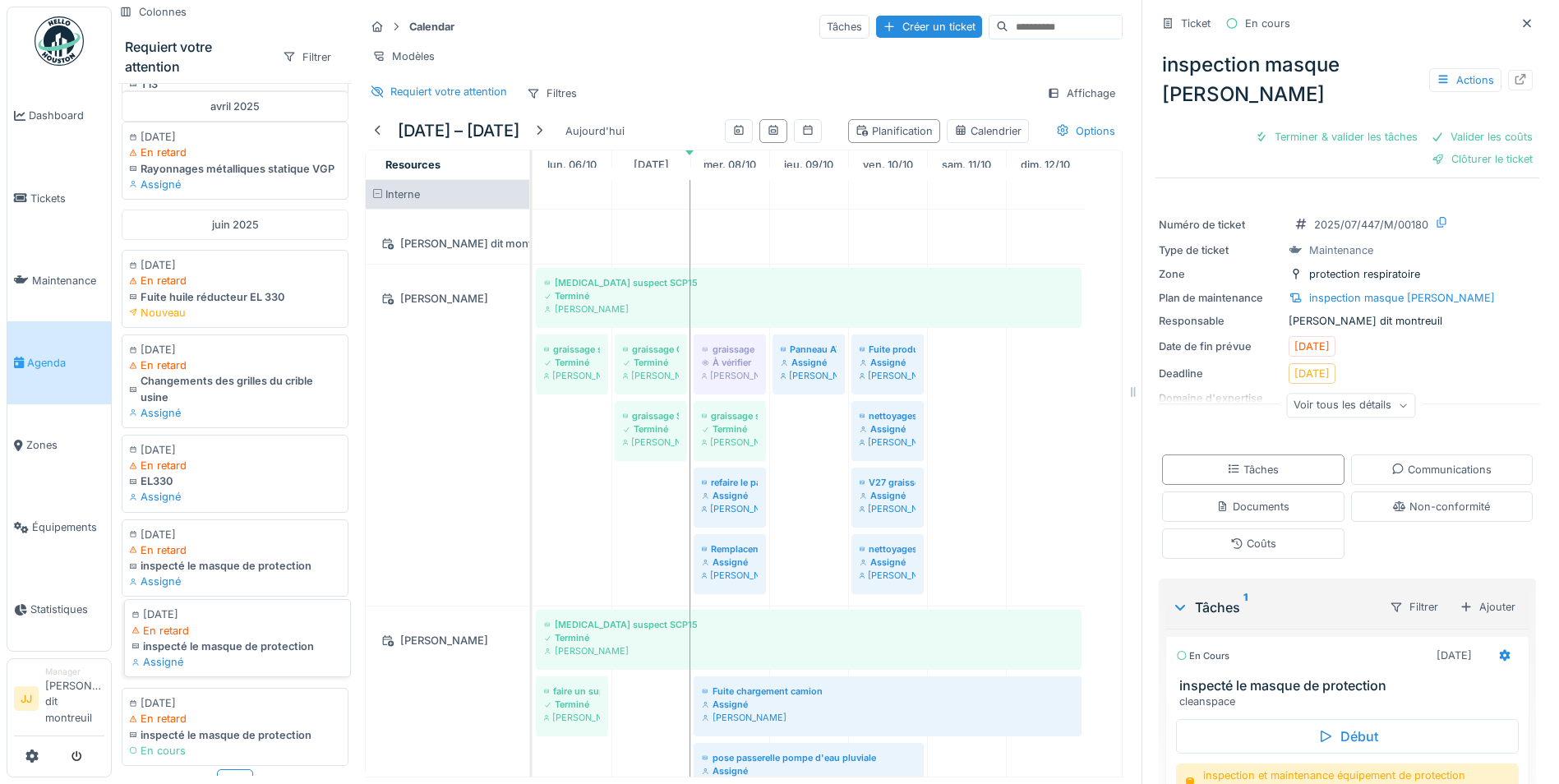
click at [291, 638] on div "inspecté le masque de protection" at bounding box center [238, 646] width 212 height 16
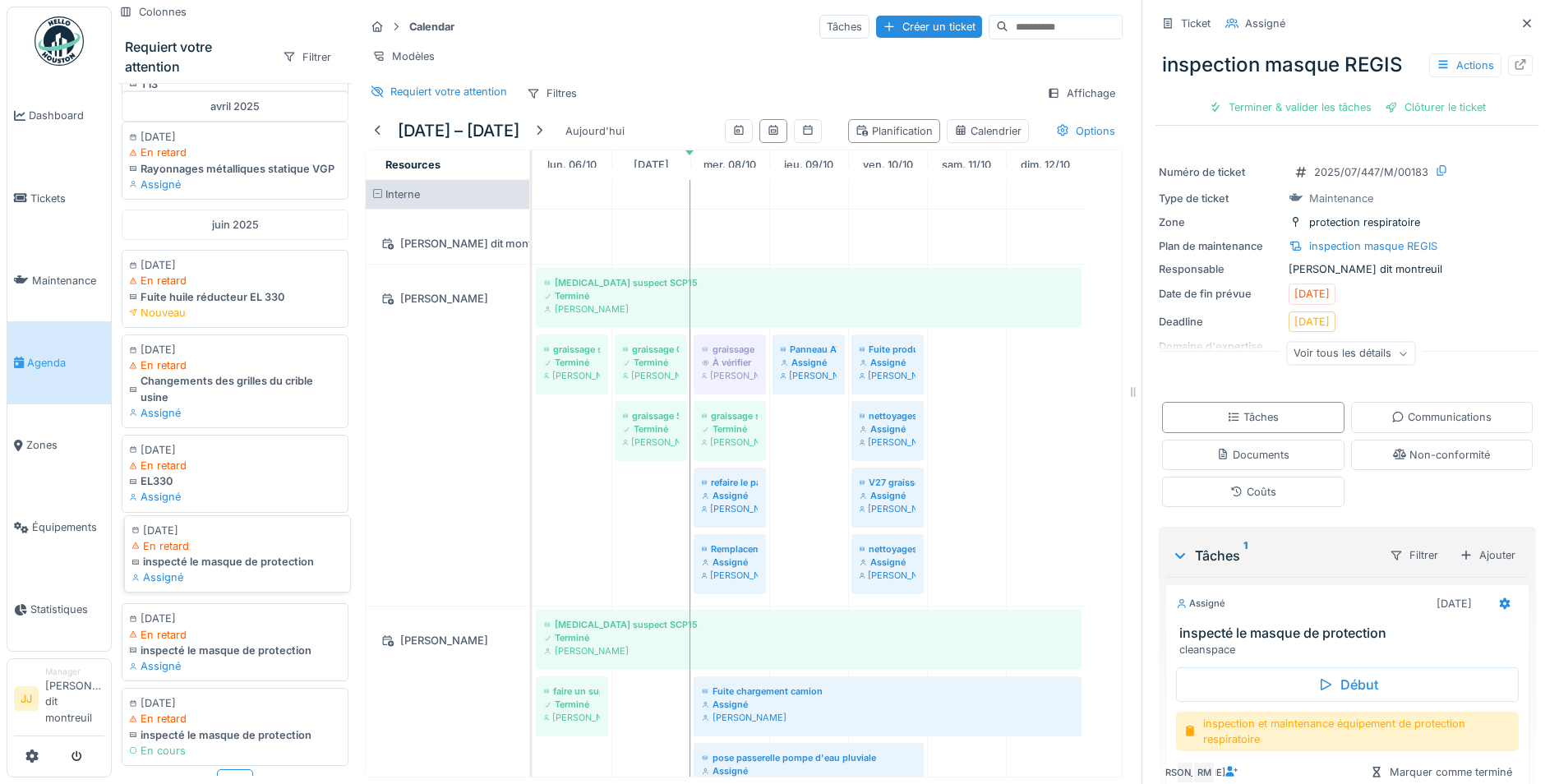
click at [283, 554] on div "inspecté le masque de protection" at bounding box center [238, 562] width 212 height 16
click at [233, 769] on div "Plus" at bounding box center [235, 781] width 36 height 23
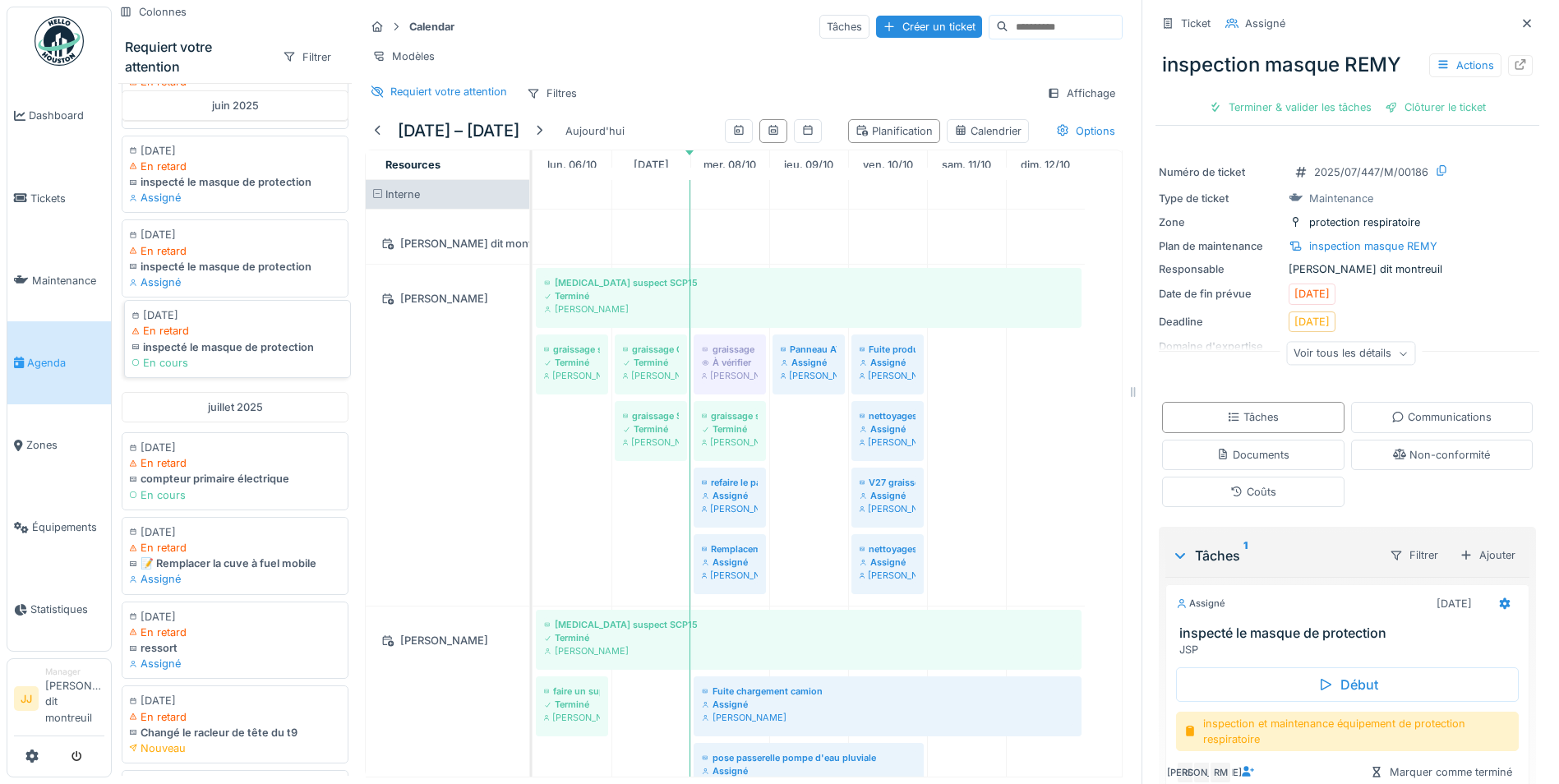
scroll to position [1758, 0]
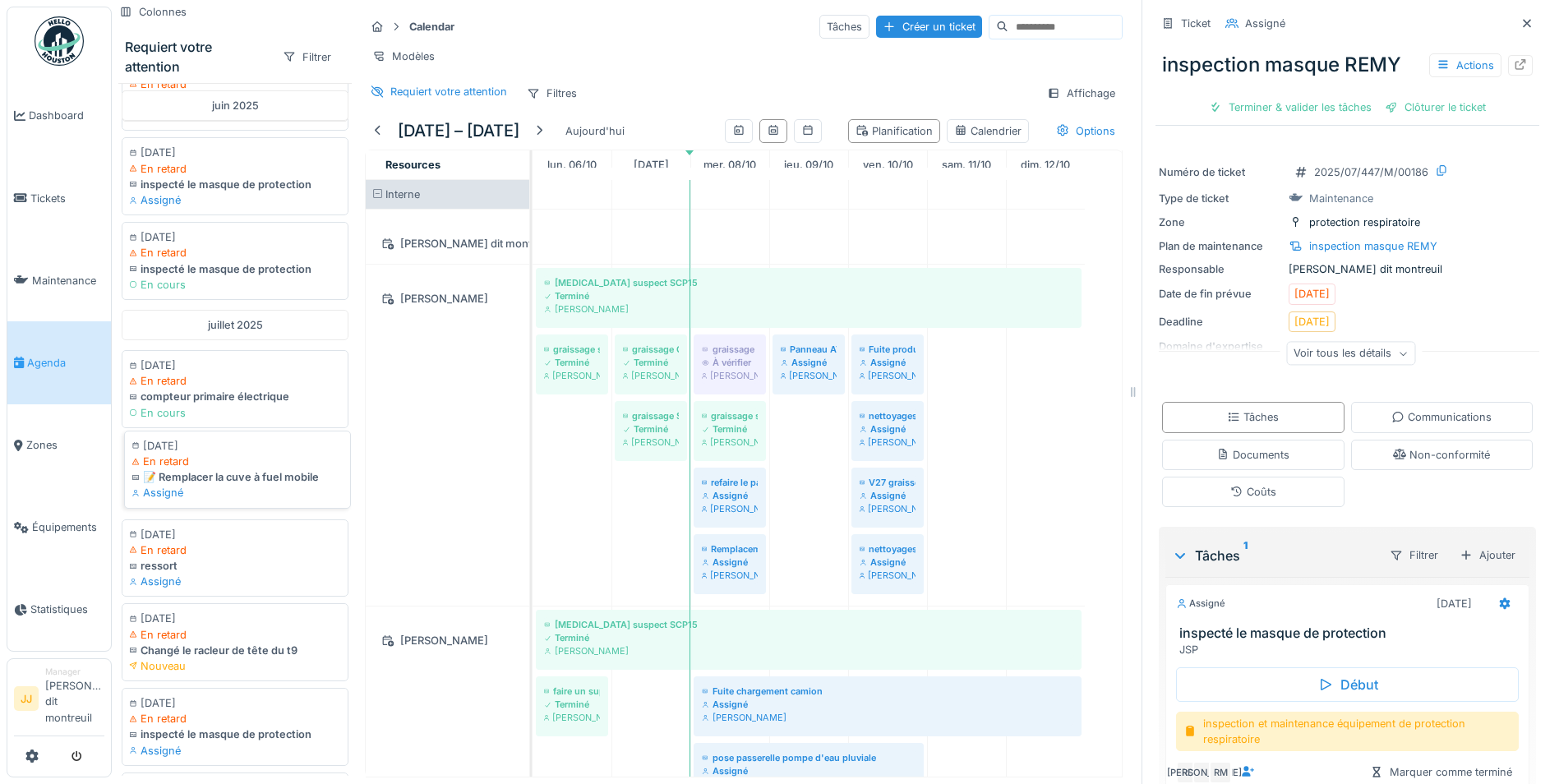
click at [248, 485] on div "📝 Remplacer la cuve à fuel mobile" at bounding box center [238, 477] width 212 height 16
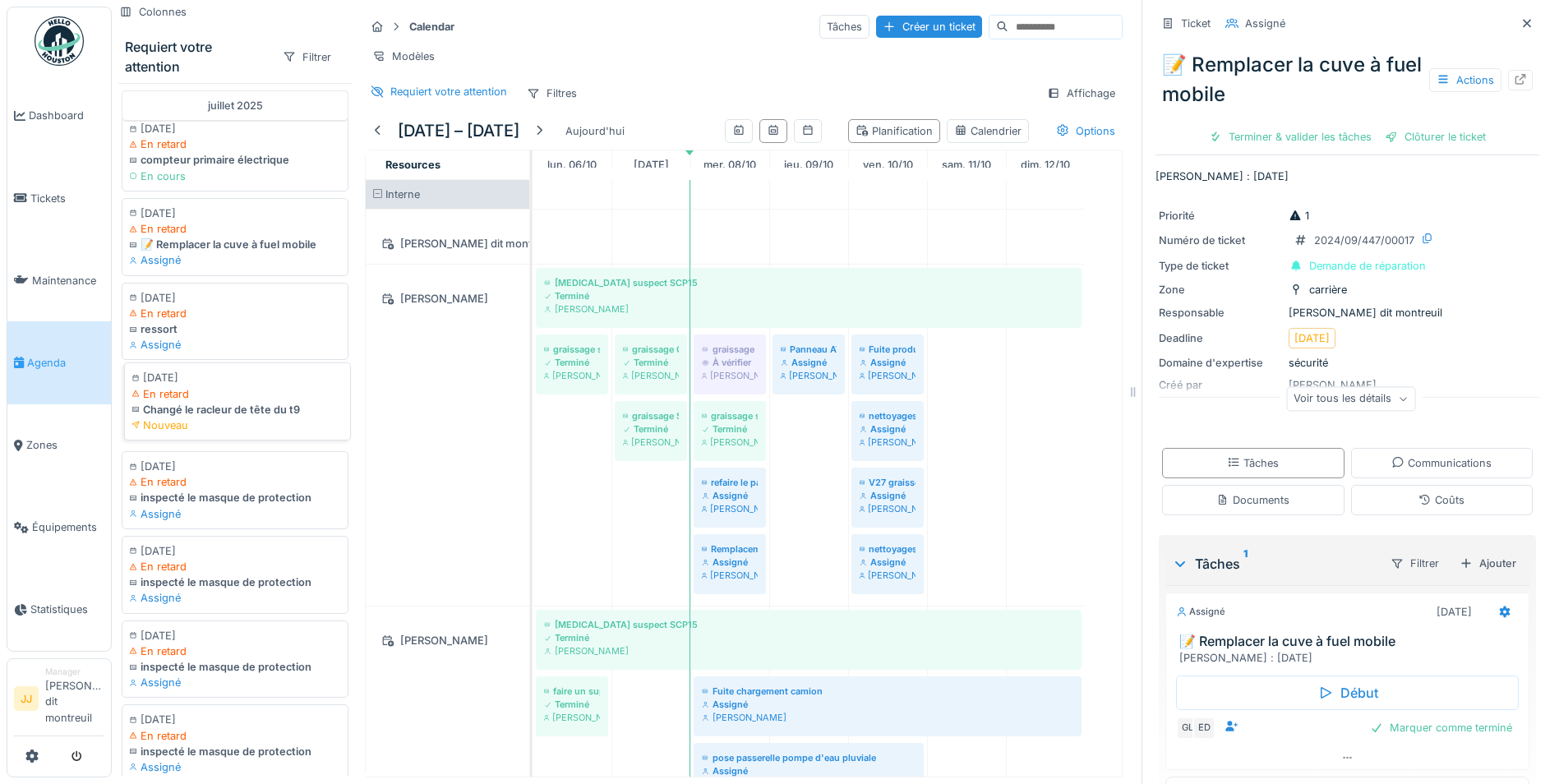
scroll to position [2004, 0]
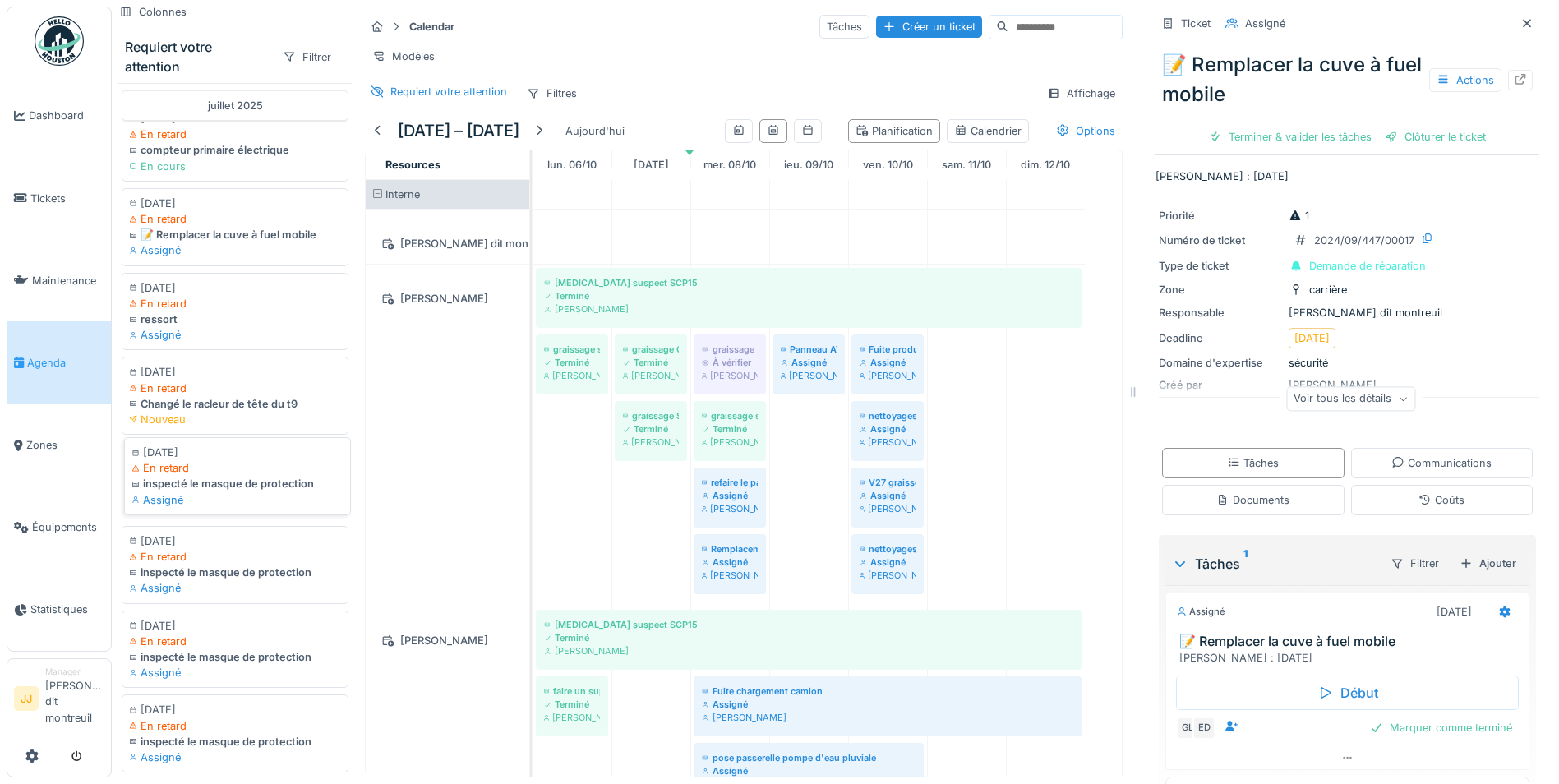
click at [256, 508] on div "Assigné" at bounding box center [238, 500] width 212 height 16
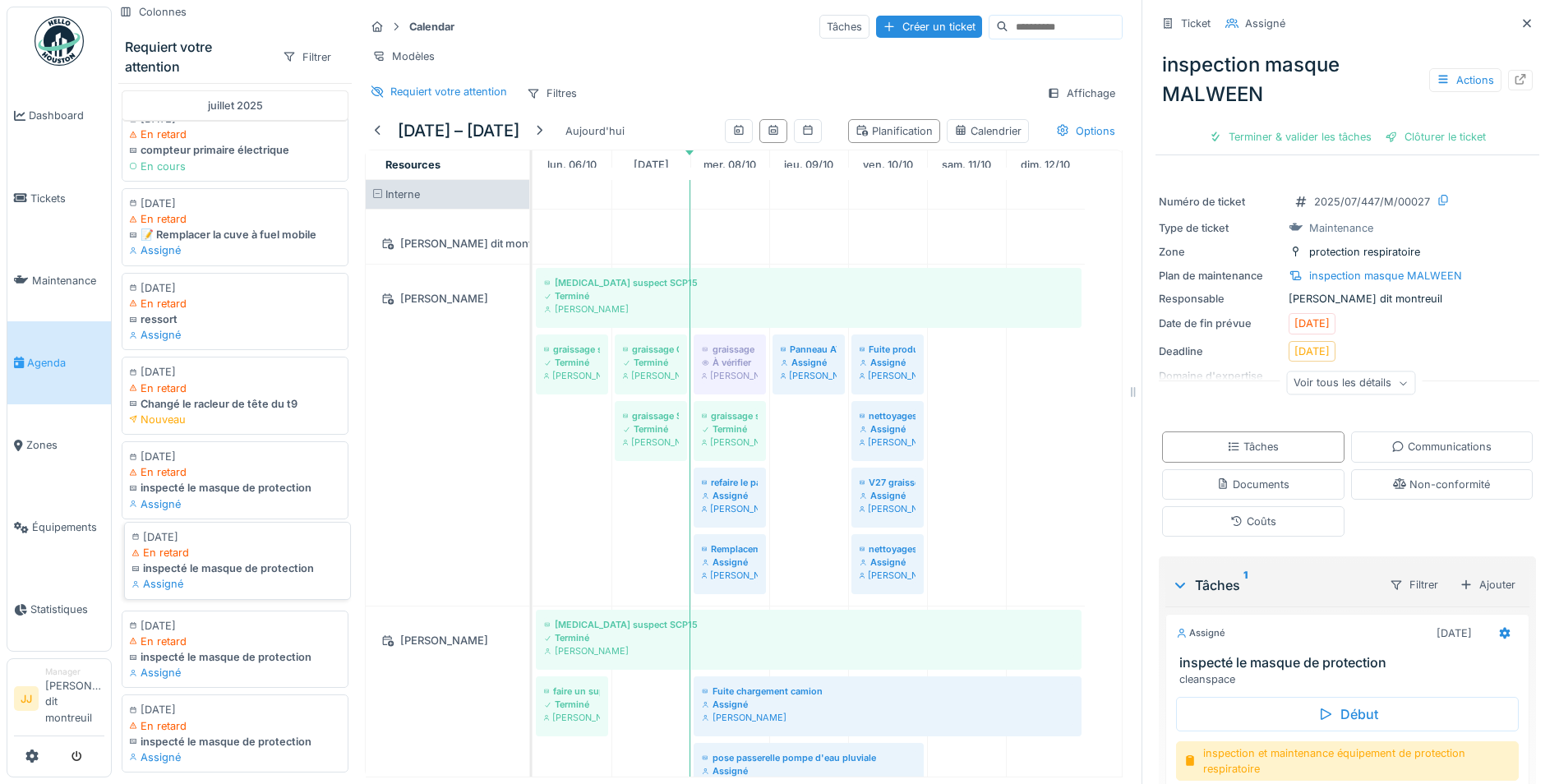
click at [263, 560] on div "En retard" at bounding box center [238, 552] width 212 height 16
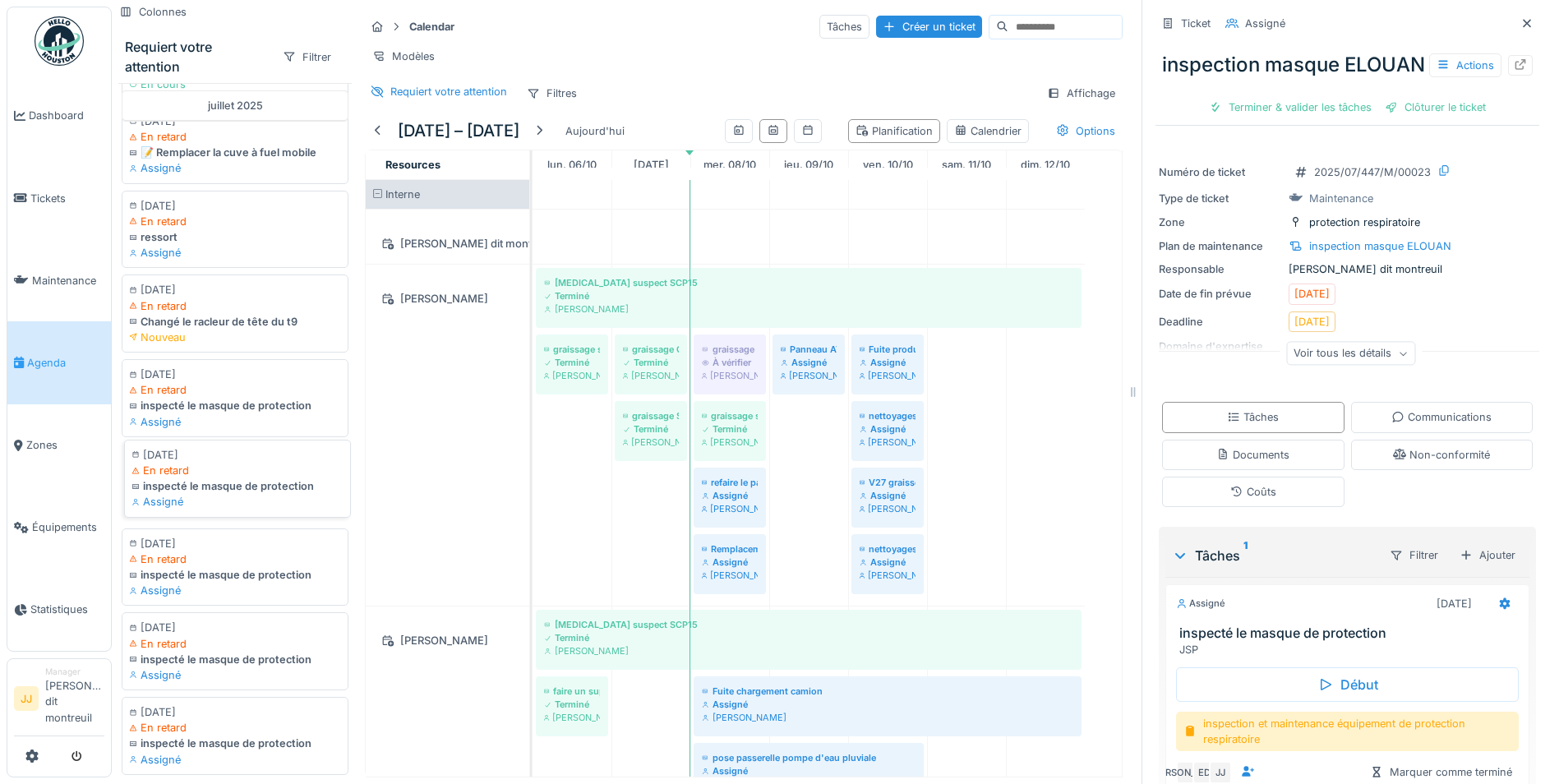
scroll to position [2168, 0]
click at [263, 570] on div "En retard" at bounding box center [235, 562] width 212 height 16
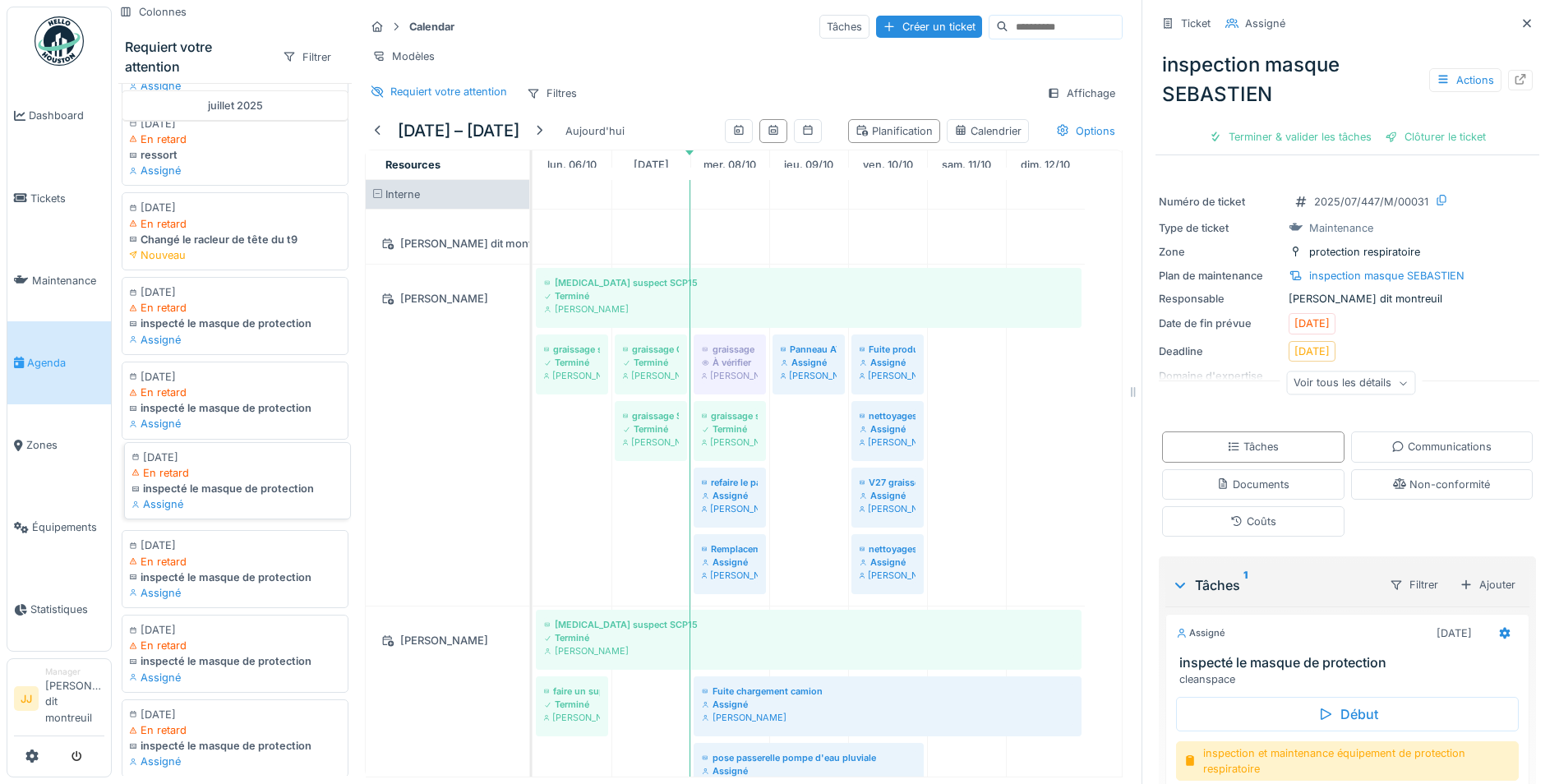
click at [254, 480] on div "En retard" at bounding box center [238, 473] width 212 height 16
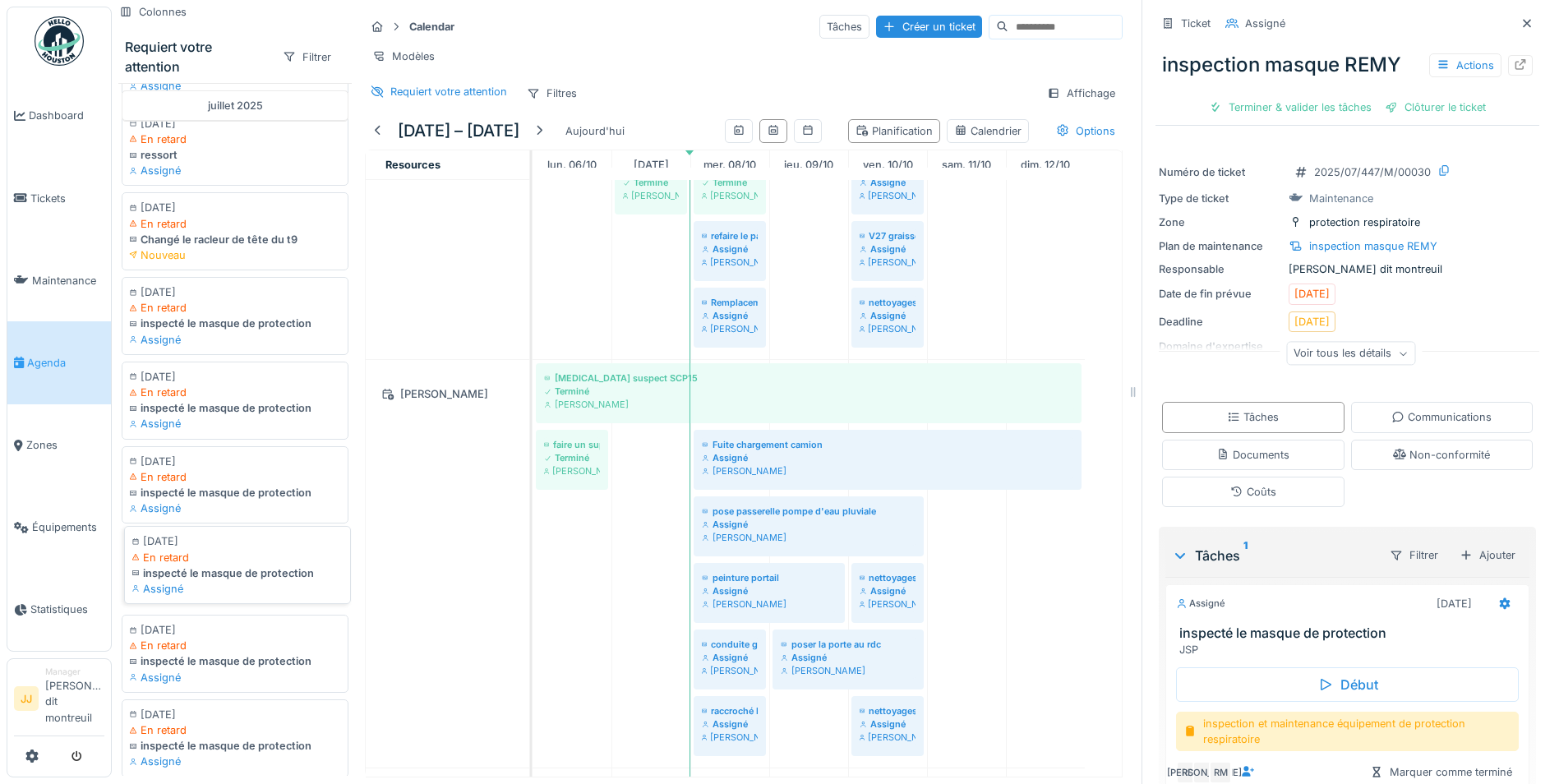
scroll to position [2251, 0]
click at [876, 16] on div "Créer un ticket" at bounding box center [929, 27] width 106 height 23
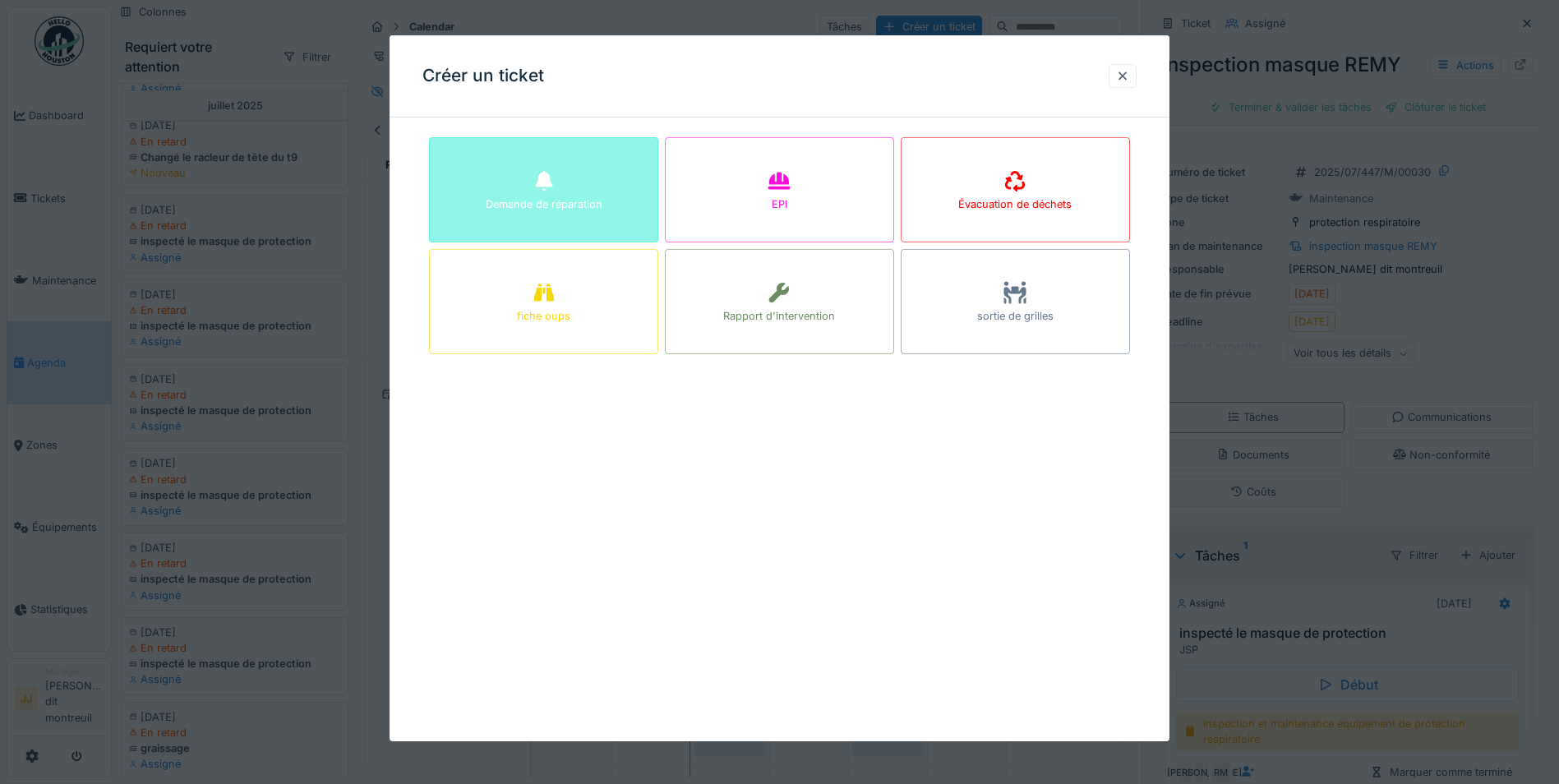
click at [615, 160] on div "Demande de réparation" at bounding box center [544, 189] width 229 height 105
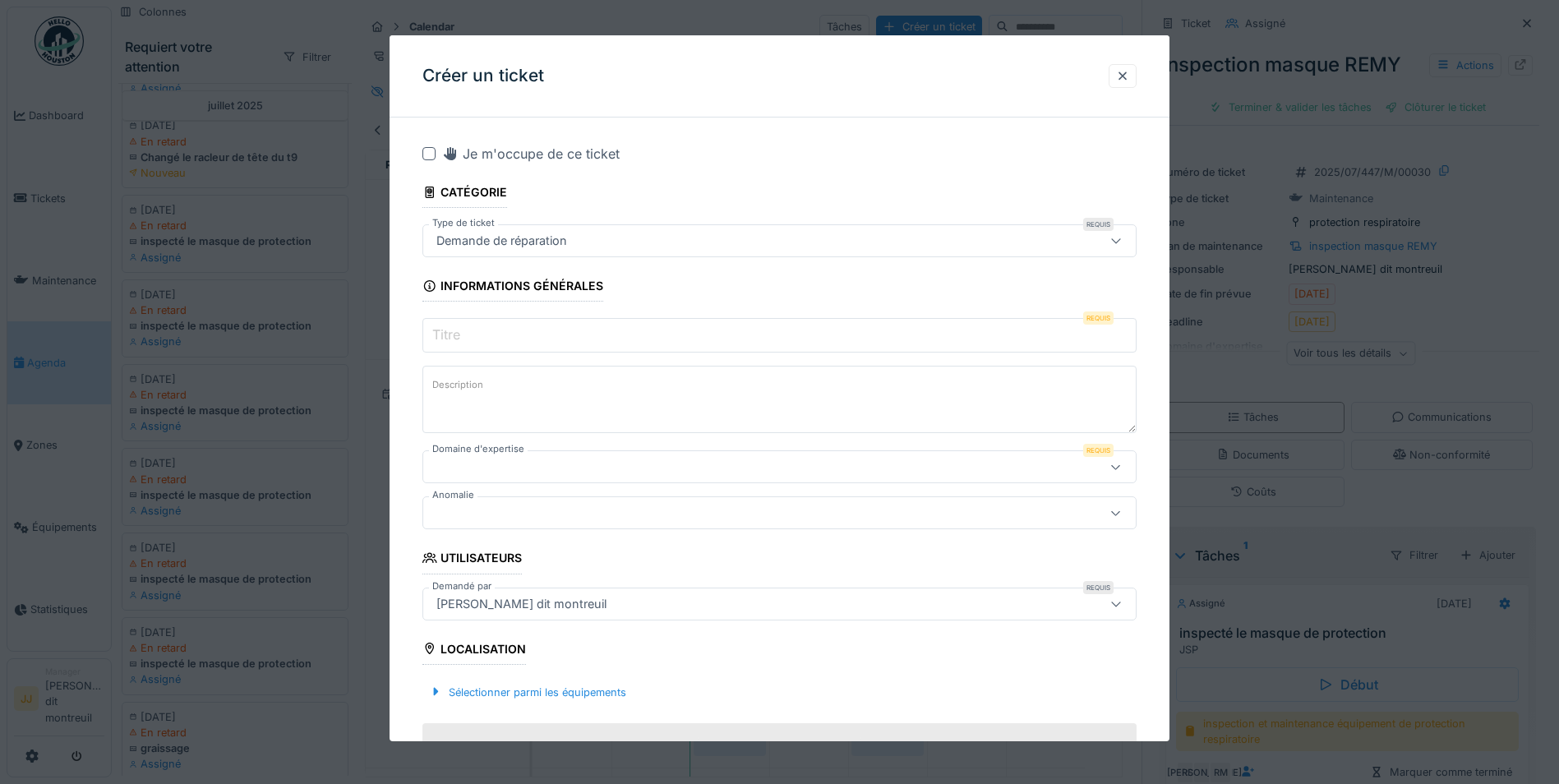
click at [477, 335] on input "Titre" at bounding box center [779, 336] width 714 height 35
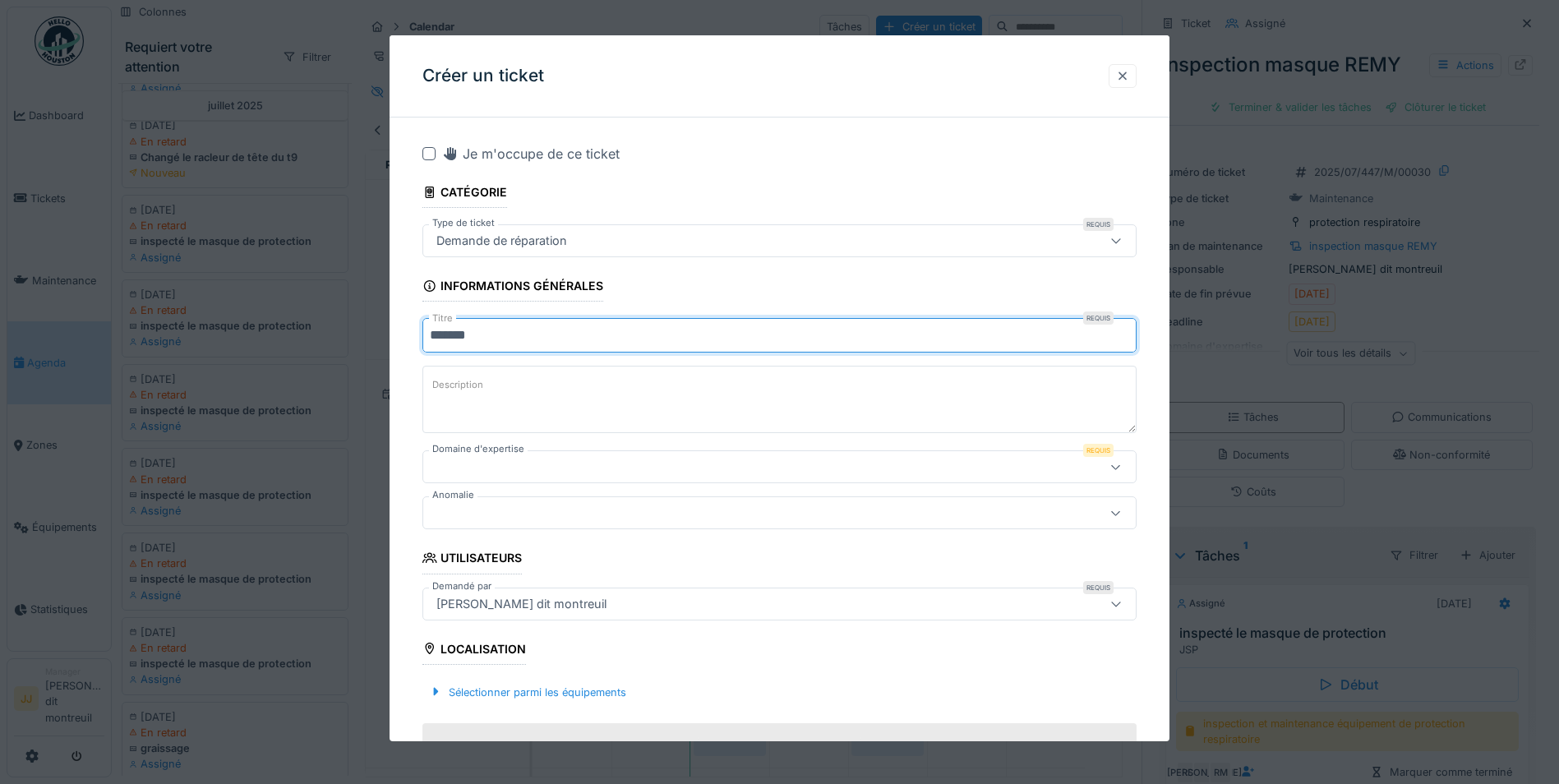
type input "******"
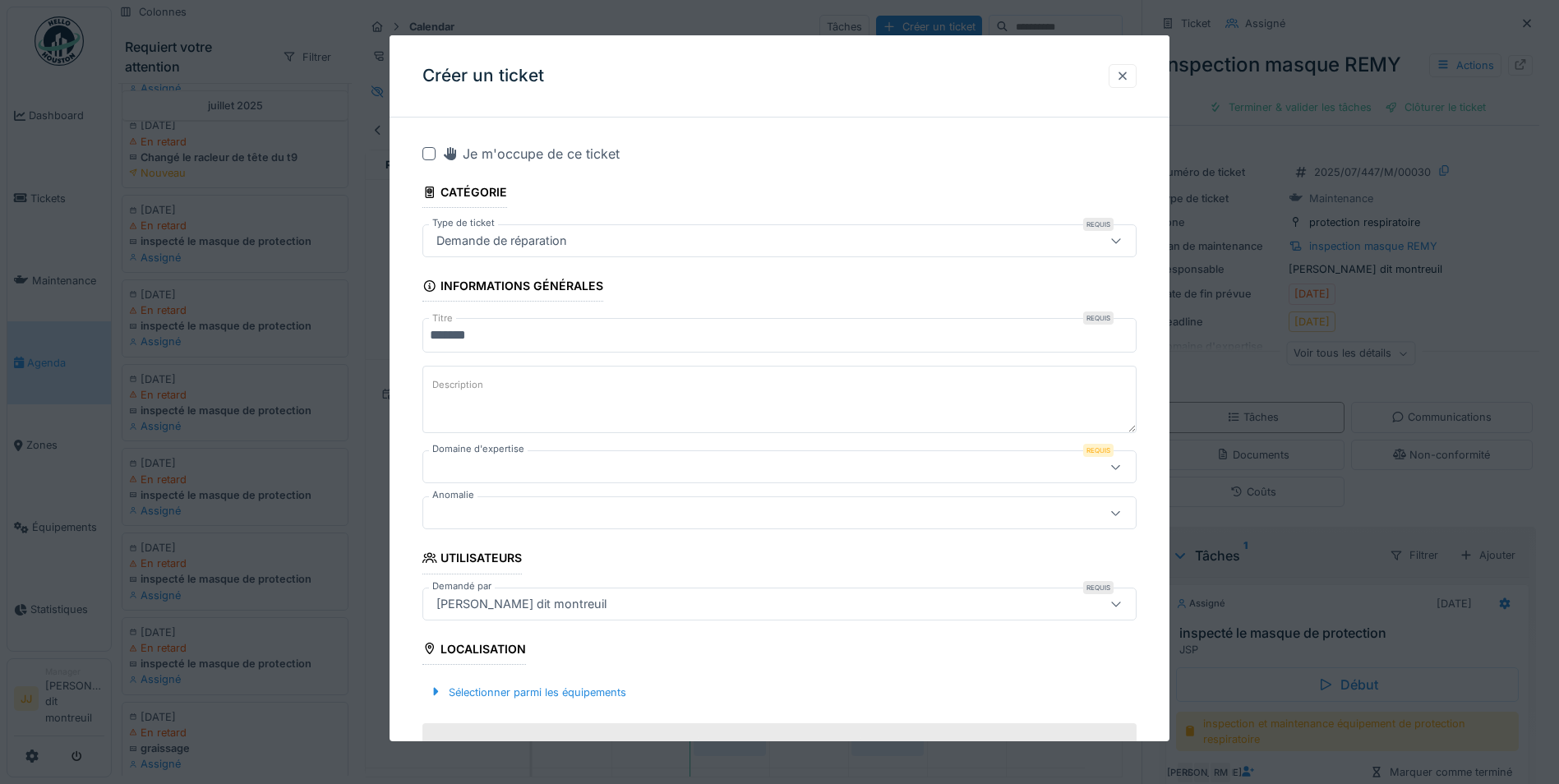
click at [1130, 80] on div at bounding box center [1123, 76] width 13 height 16
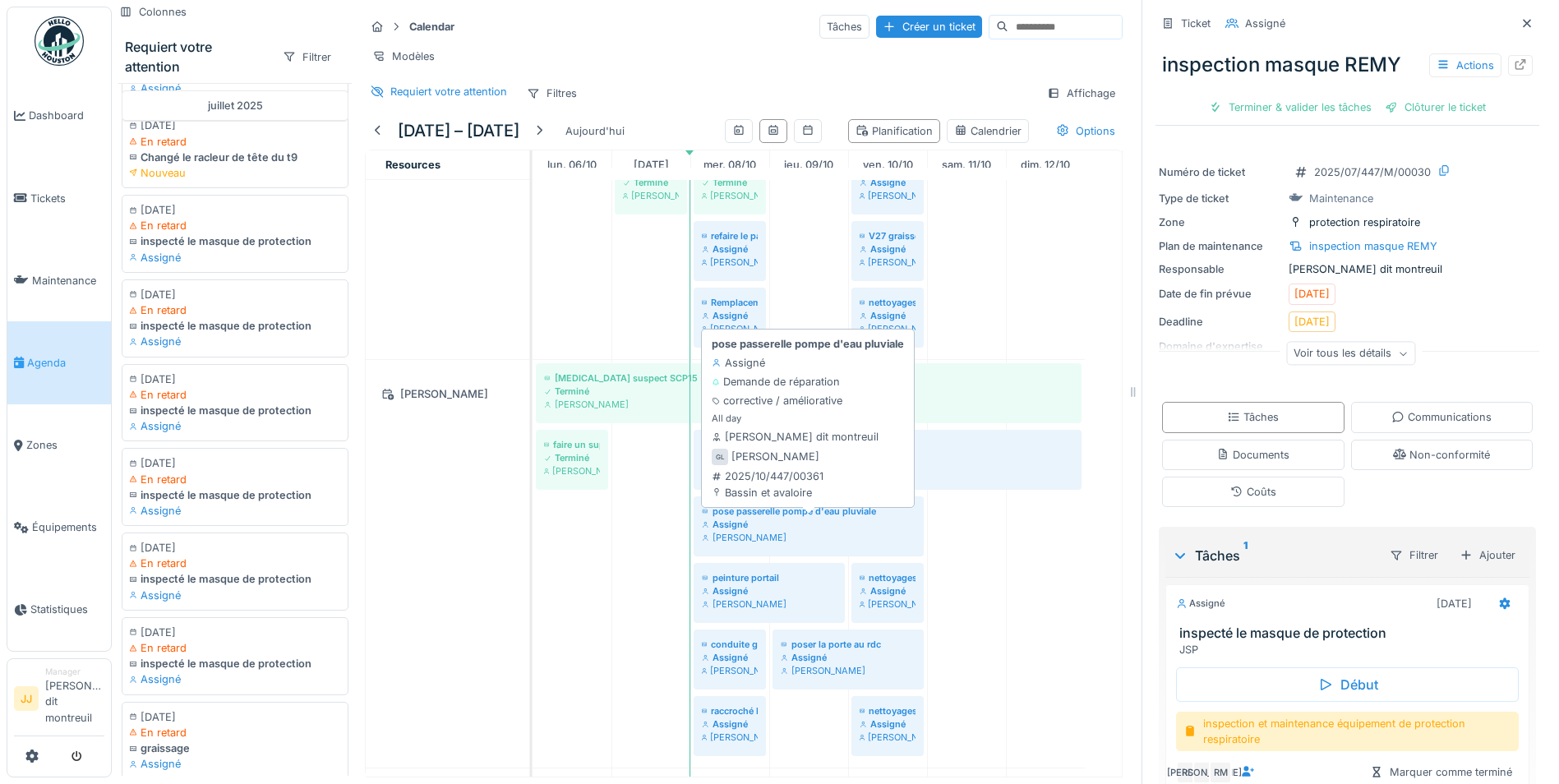
click at [792, 522] on div "Assigné" at bounding box center [809, 524] width 213 height 13
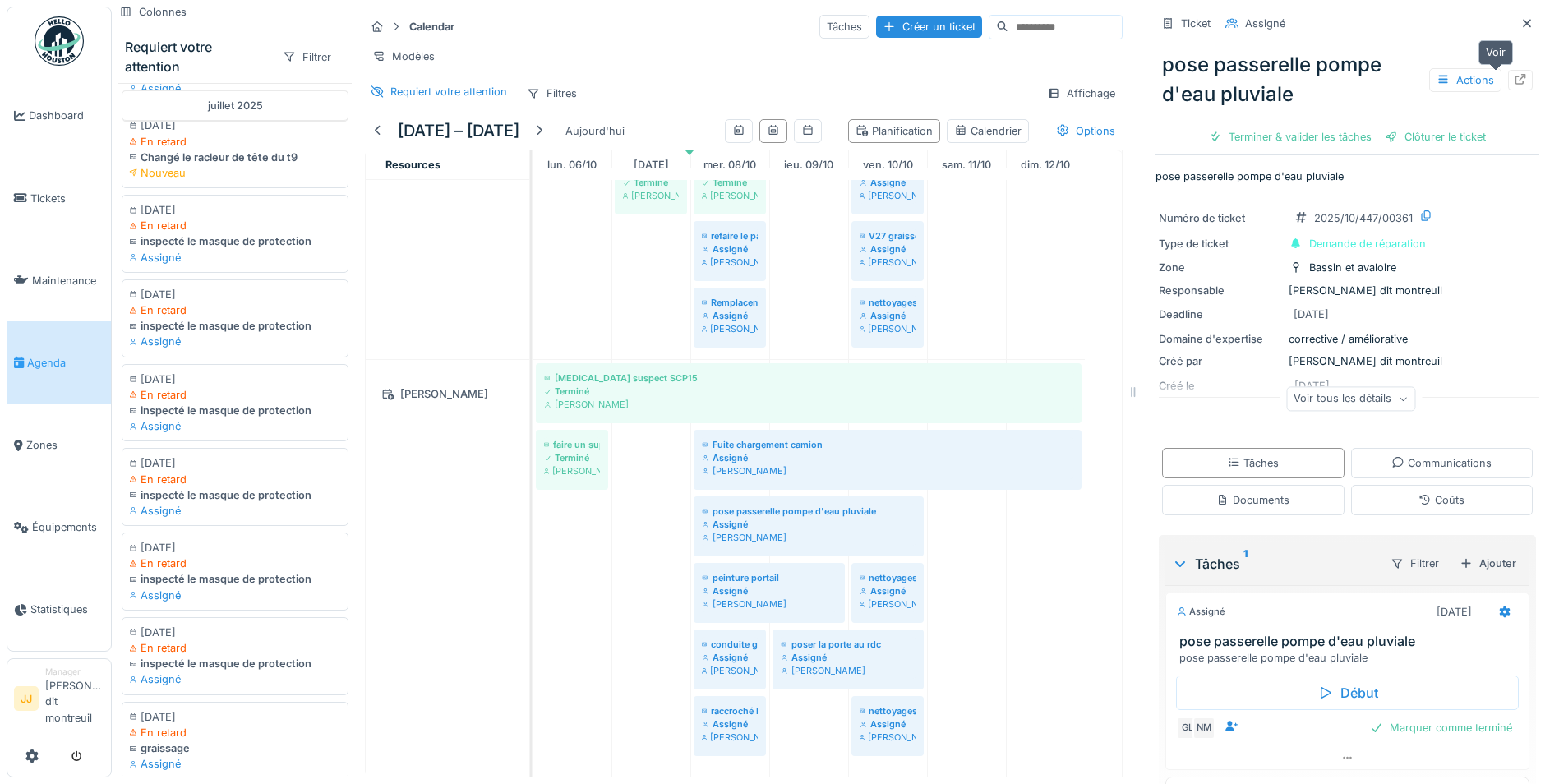
click at [1514, 73] on div at bounding box center [1520, 80] width 13 height 16
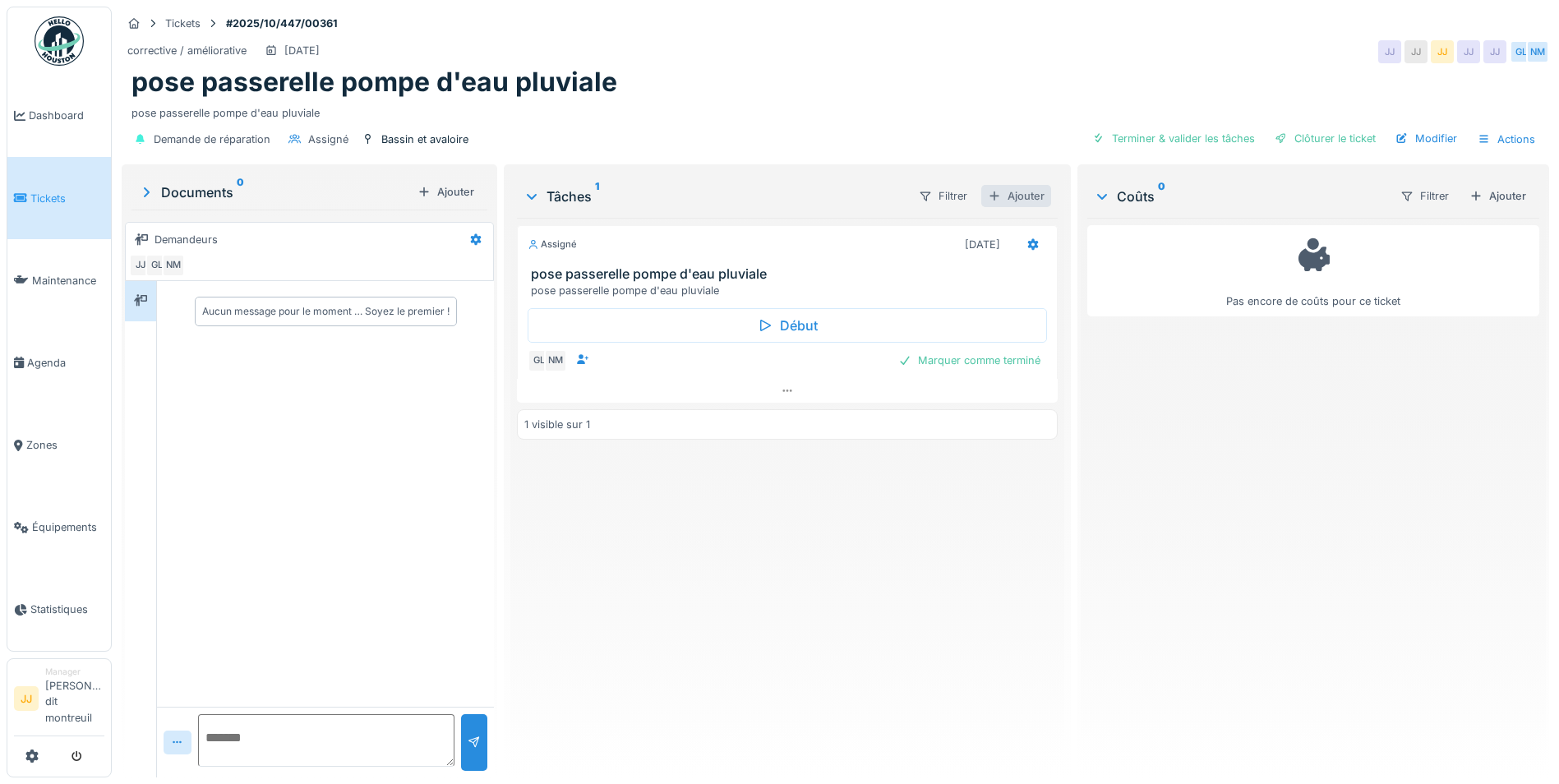
click at [1001, 195] on div "Ajouter" at bounding box center [1016, 196] width 70 height 23
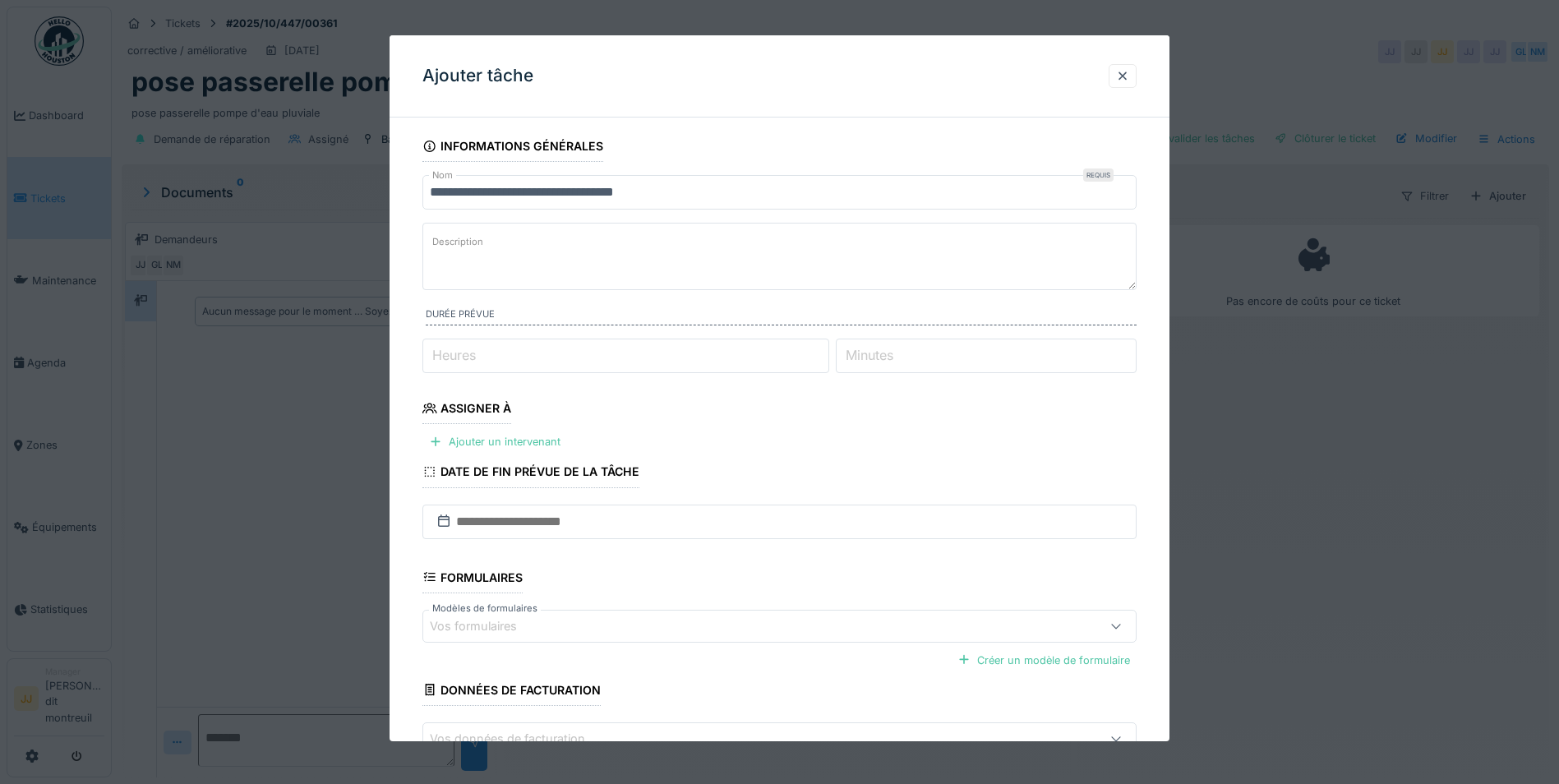
click at [523, 248] on textarea "Description" at bounding box center [779, 257] width 714 height 68
type textarea "**********"
click at [506, 441] on div "Ajouter un intervenant" at bounding box center [495, 441] width 145 height 23
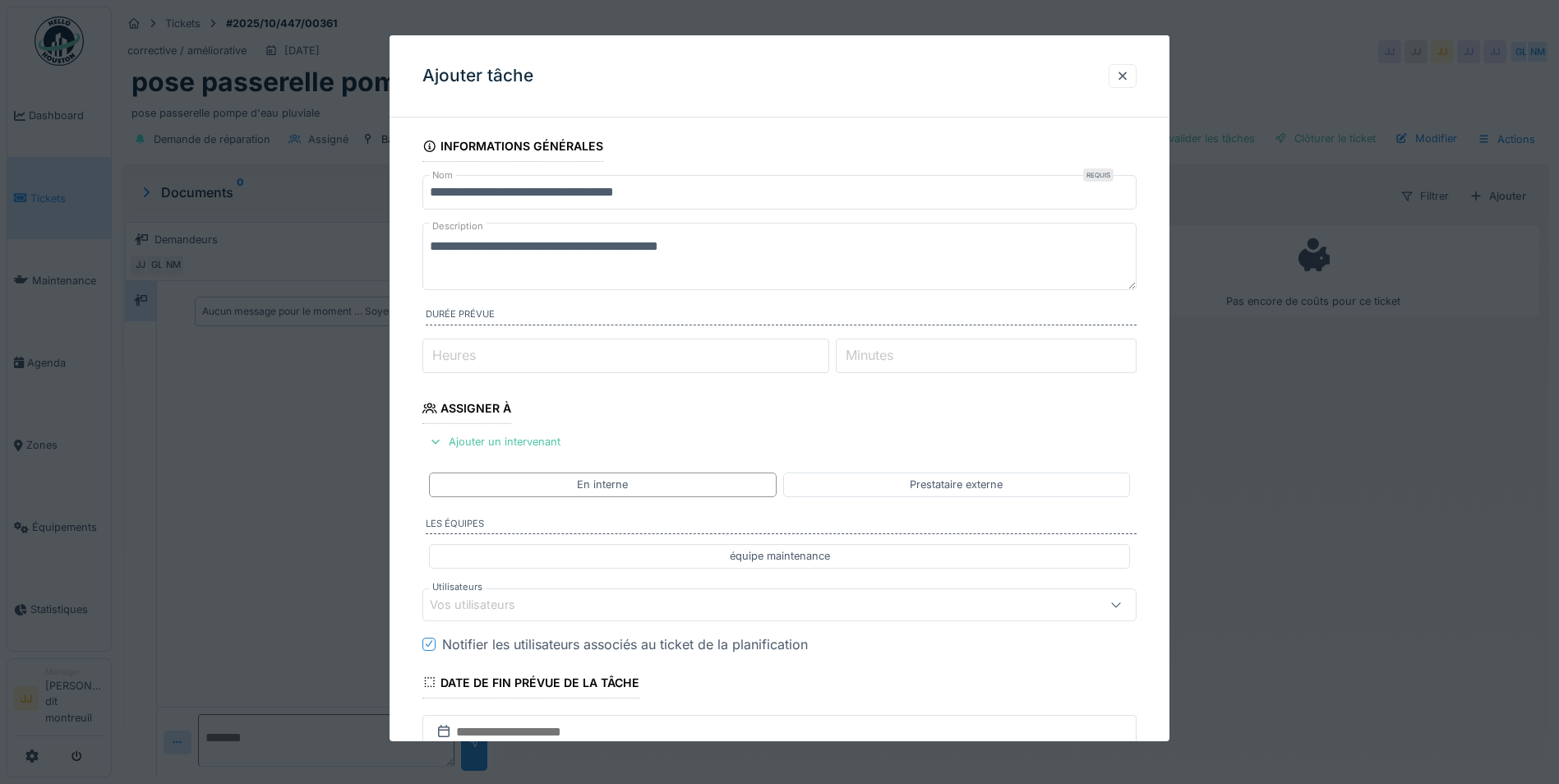
click at [507, 605] on div "Vos utilisateurs" at bounding box center [484, 604] width 108 height 18
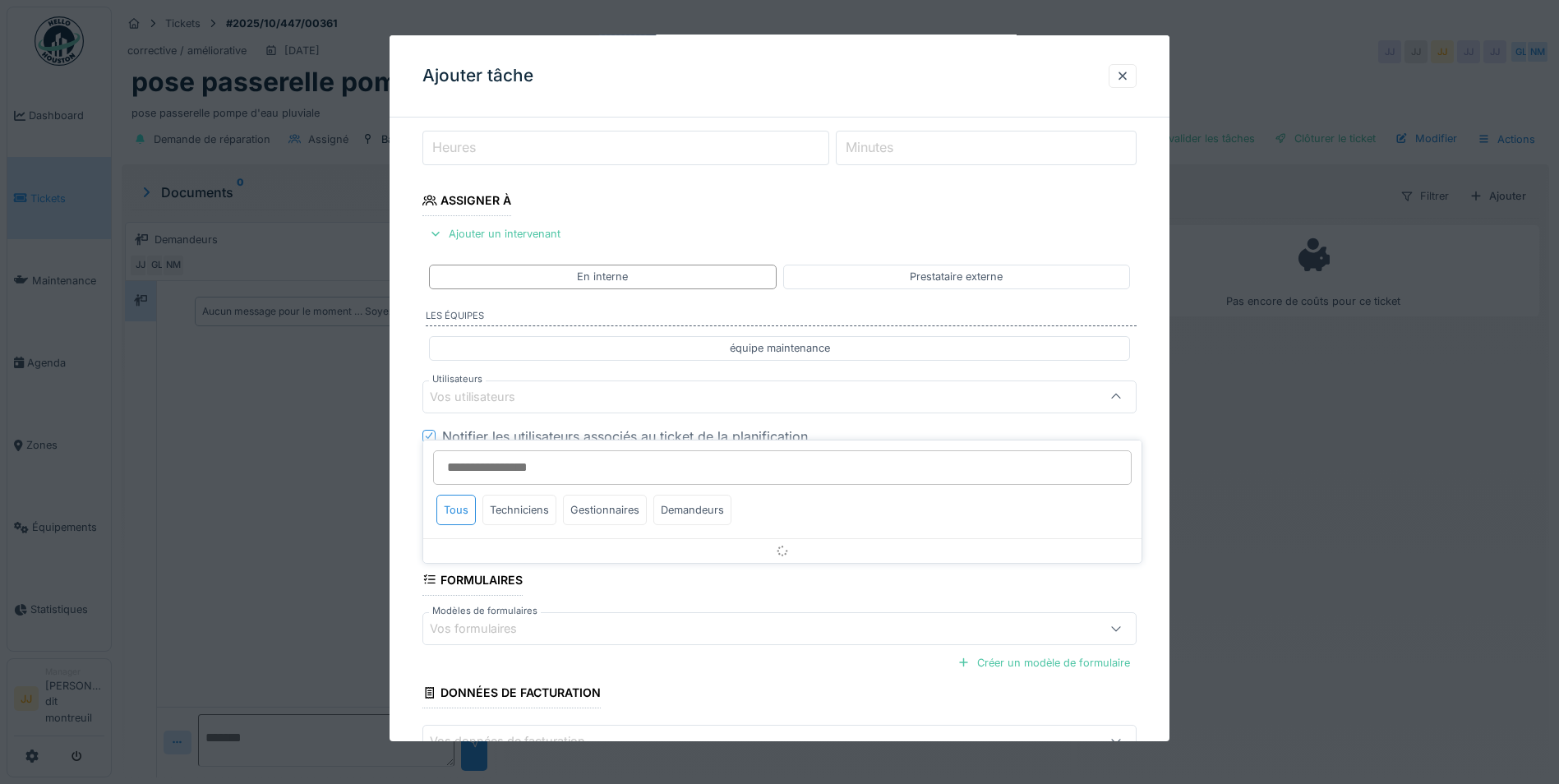
scroll to position [216, 0]
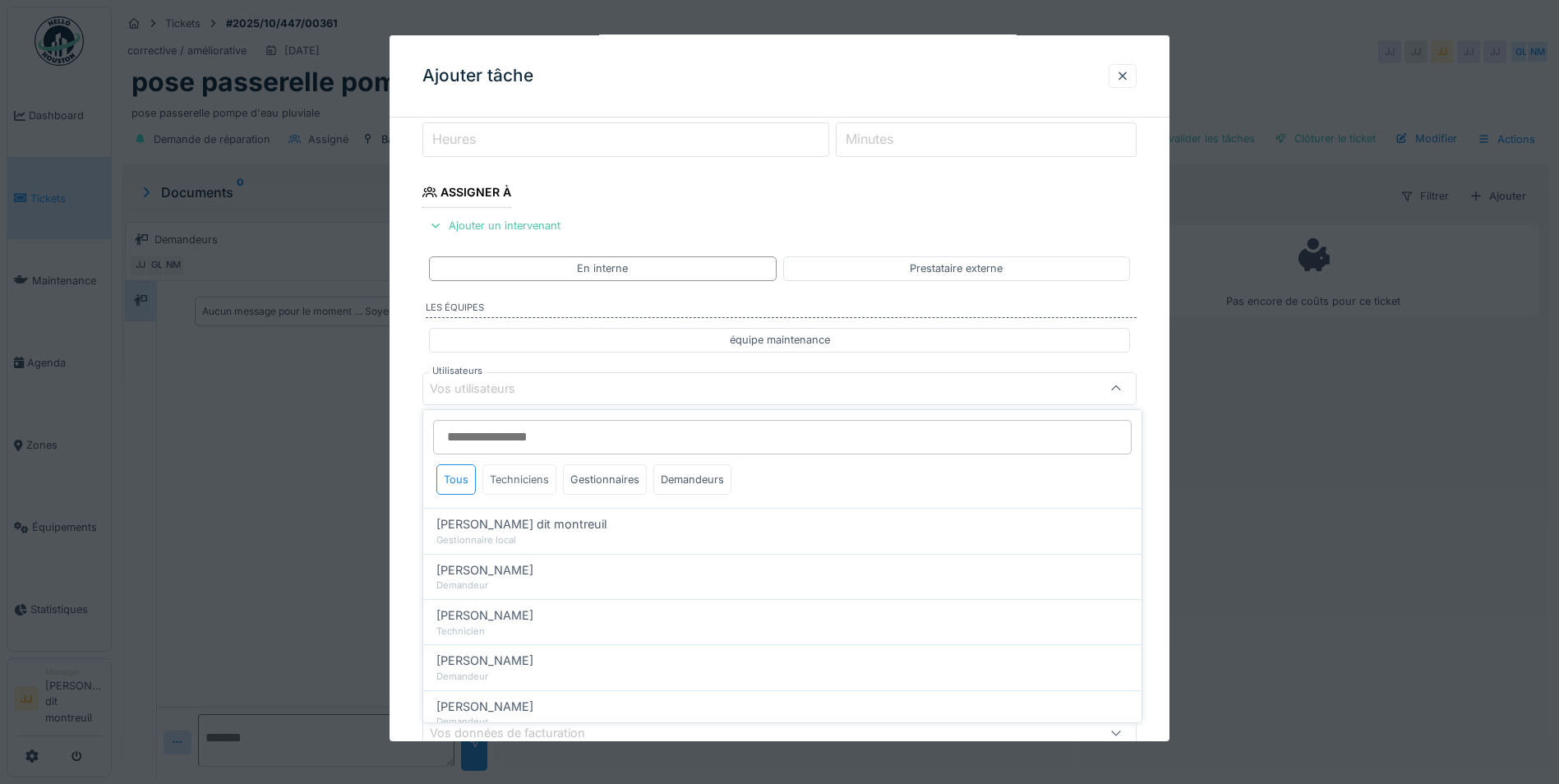
click at [539, 481] on div "Techniciens" at bounding box center [519, 479] width 74 height 30
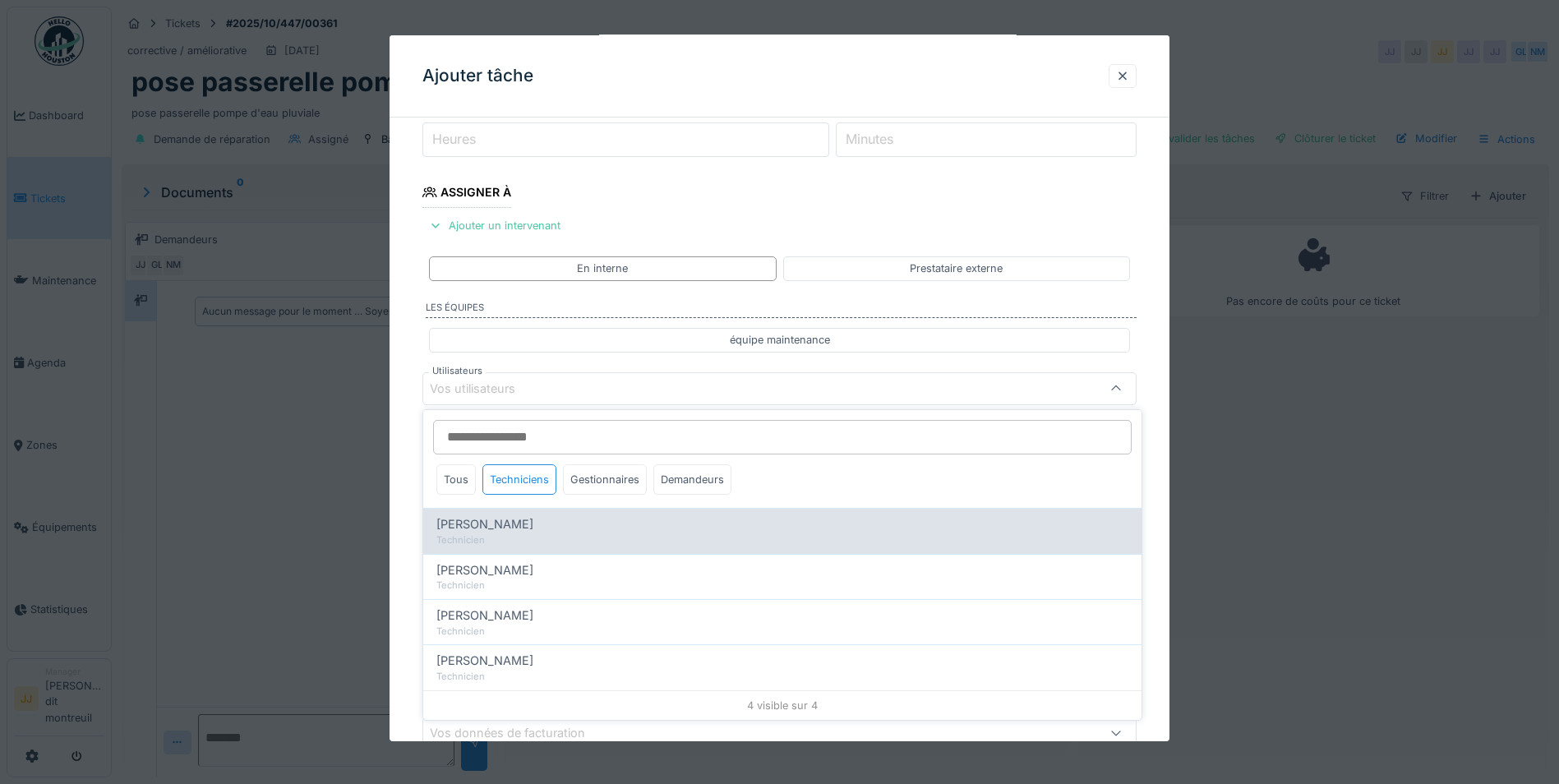
click at [498, 526] on span "[PERSON_NAME]" at bounding box center [485, 524] width 97 height 18
type input "*****"
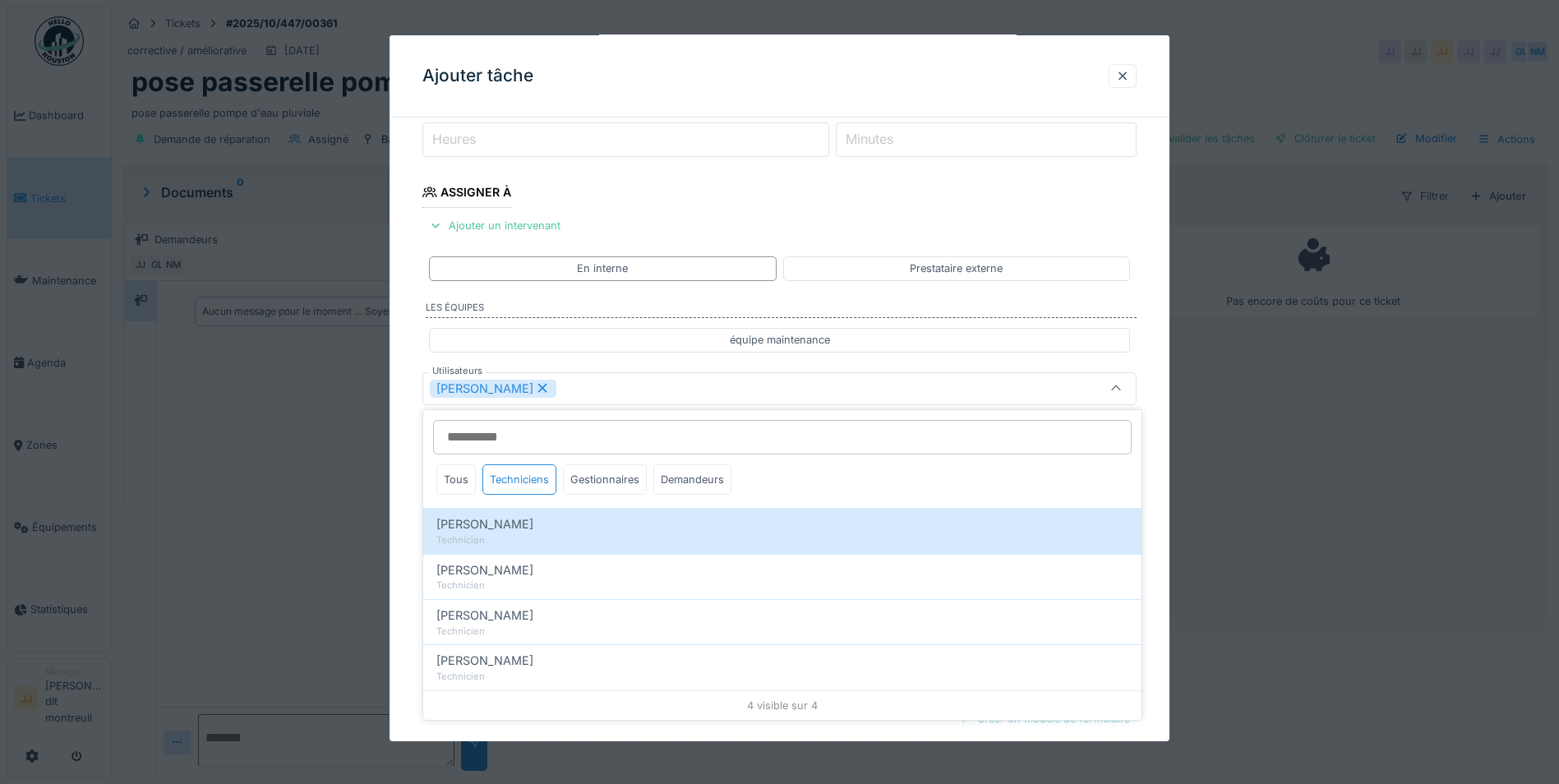
click at [606, 389] on div "[PERSON_NAME]" at bounding box center [738, 388] width 616 height 18
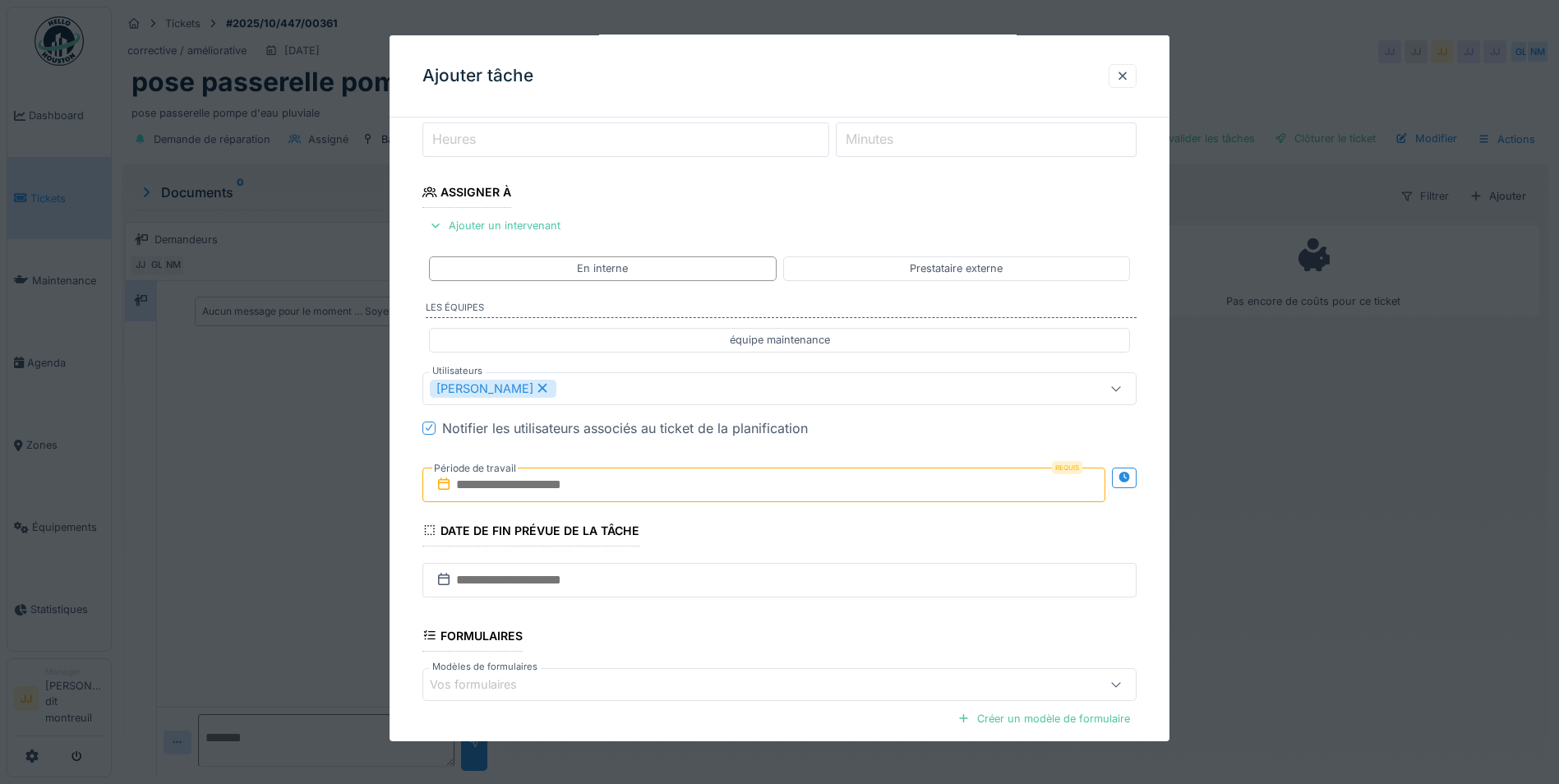
click at [577, 493] on input "text" at bounding box center [763, 484] width 683 height 35
click at [761, 619] on div "9" at bounding box center [768, 619] width 23 height 23
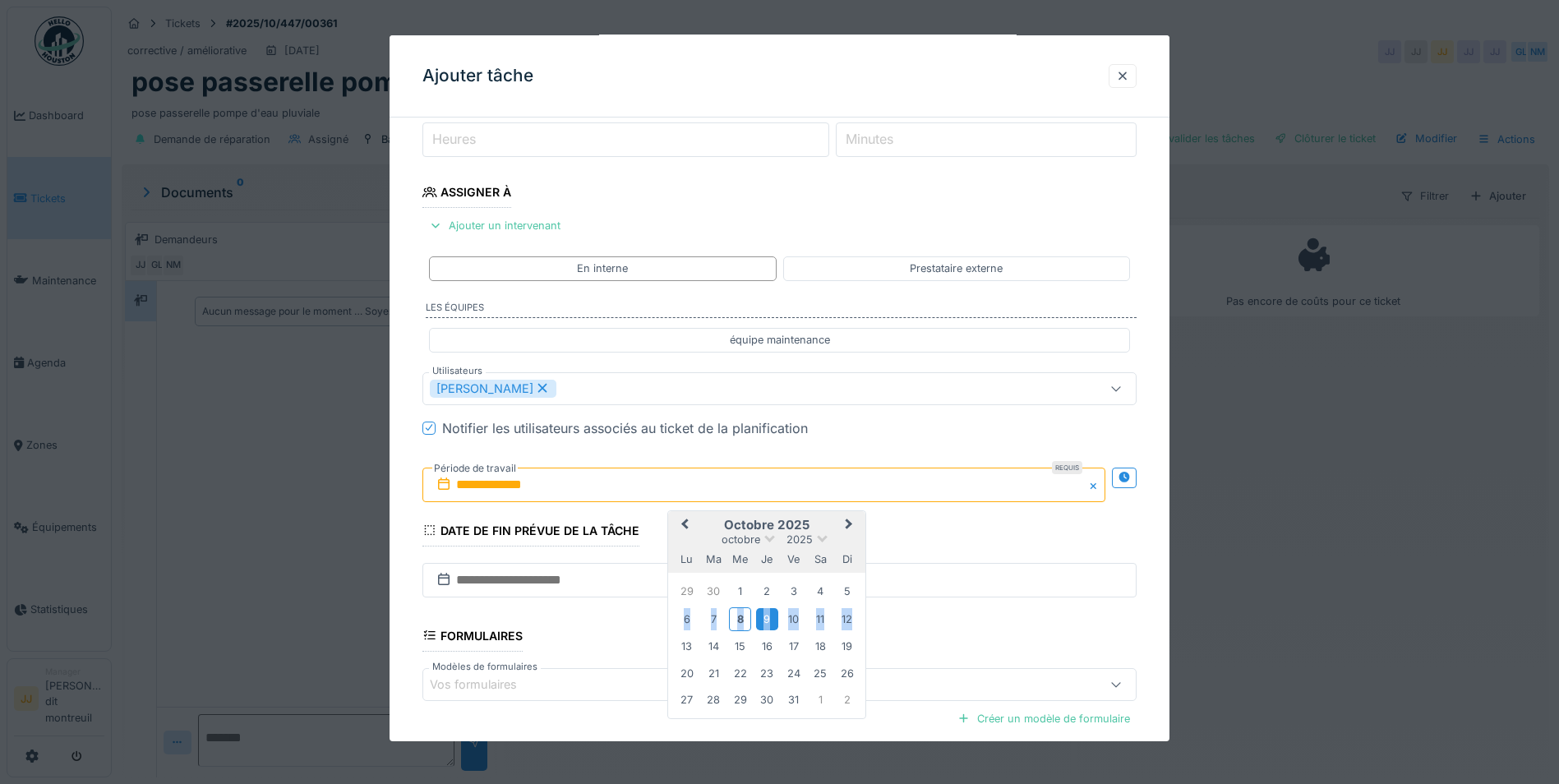
click at [761, 619] on div "9" at bounding box center [768, 619] width 23 height 23
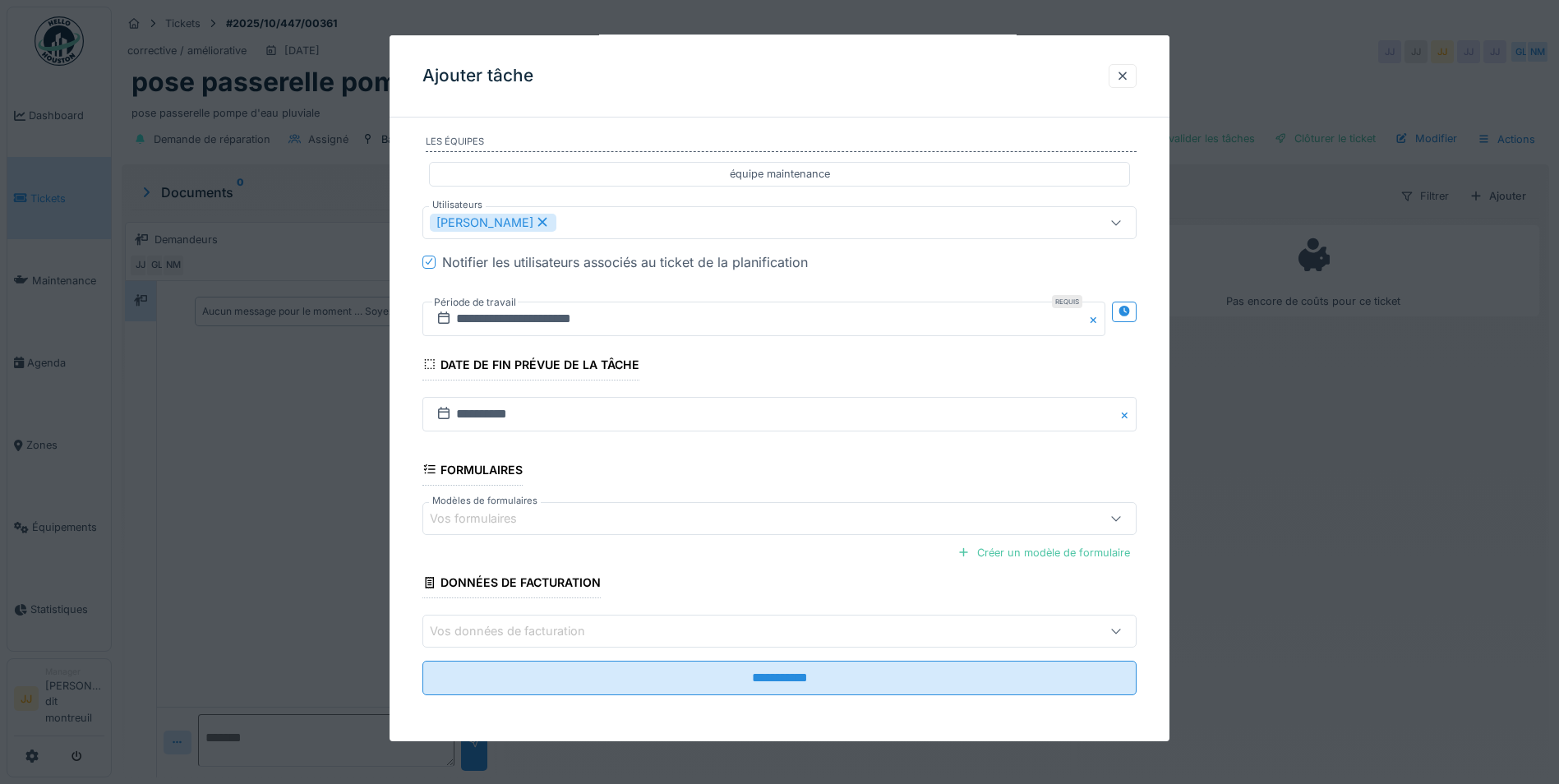
scroll to position [12, 0]
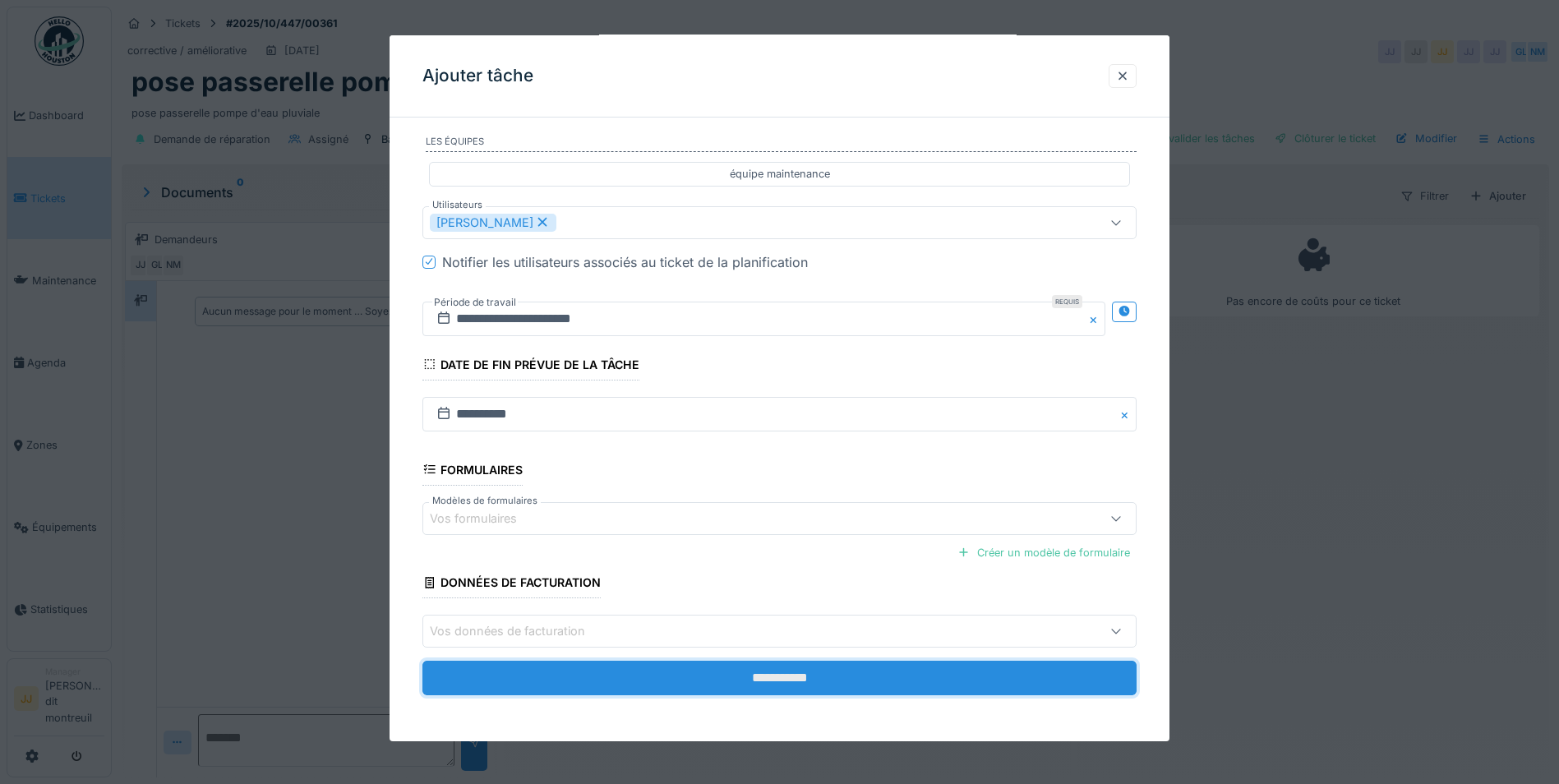
click at [624, 684] on input "**********" at bounding box center [779, 678] width 714 height 35
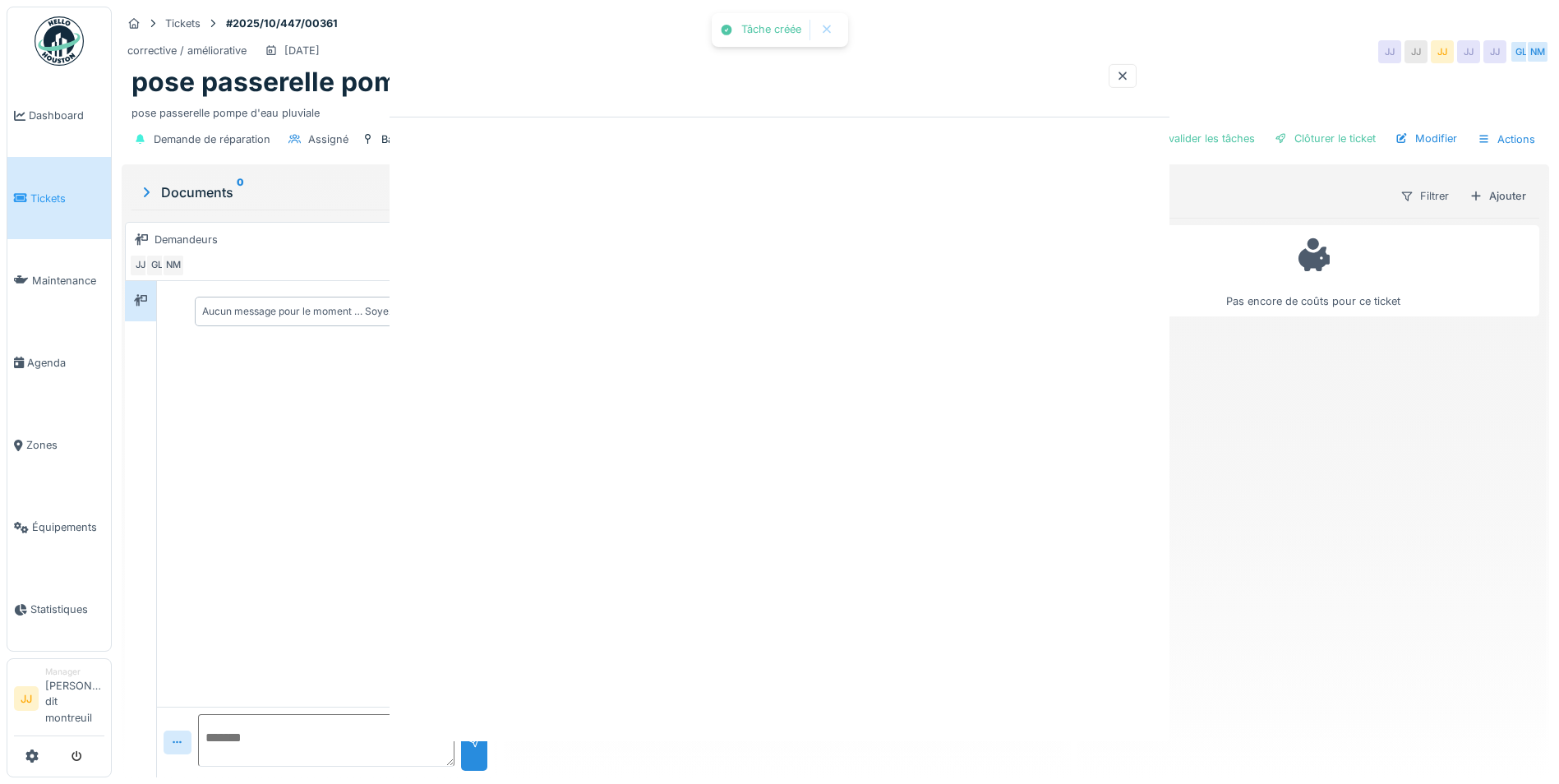
scroll to position [0, 0]
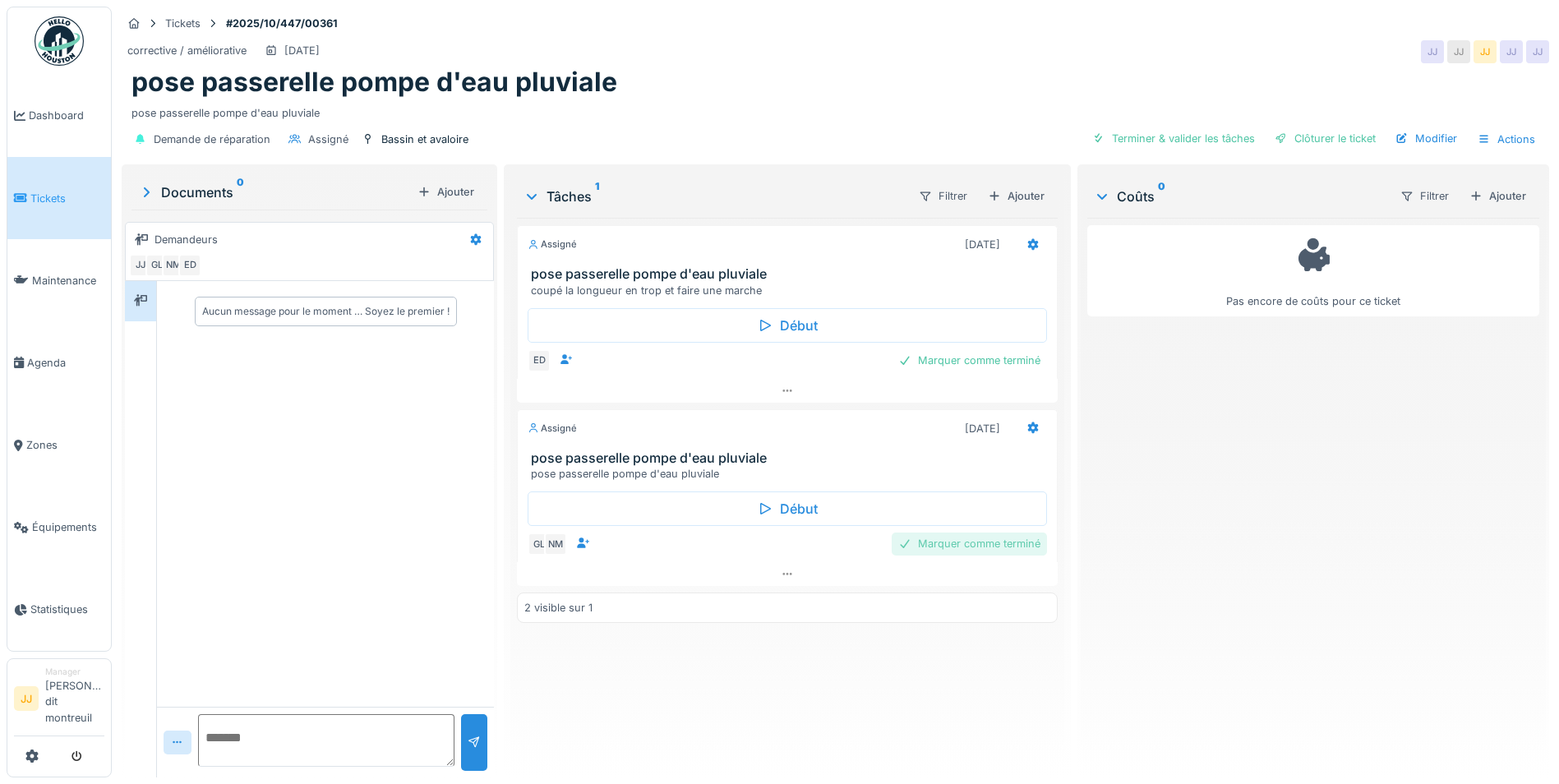
click at [949, 532] on div "Marquer comme terminé" at bounding box center [969, 544] width 155 height 23
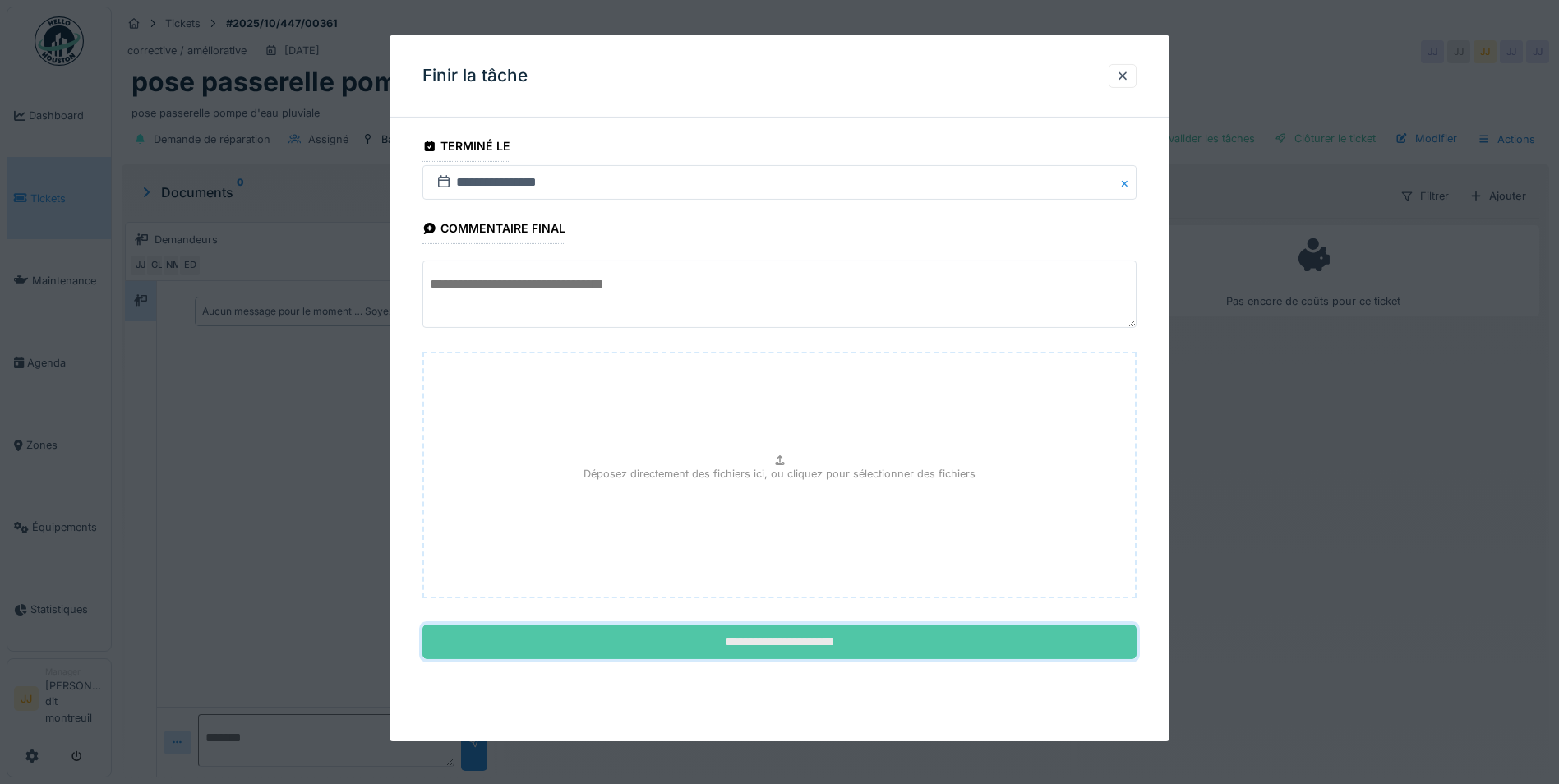
click at [819, 633] on input "**********" at bounding box center [779, 642] width 714 height 35
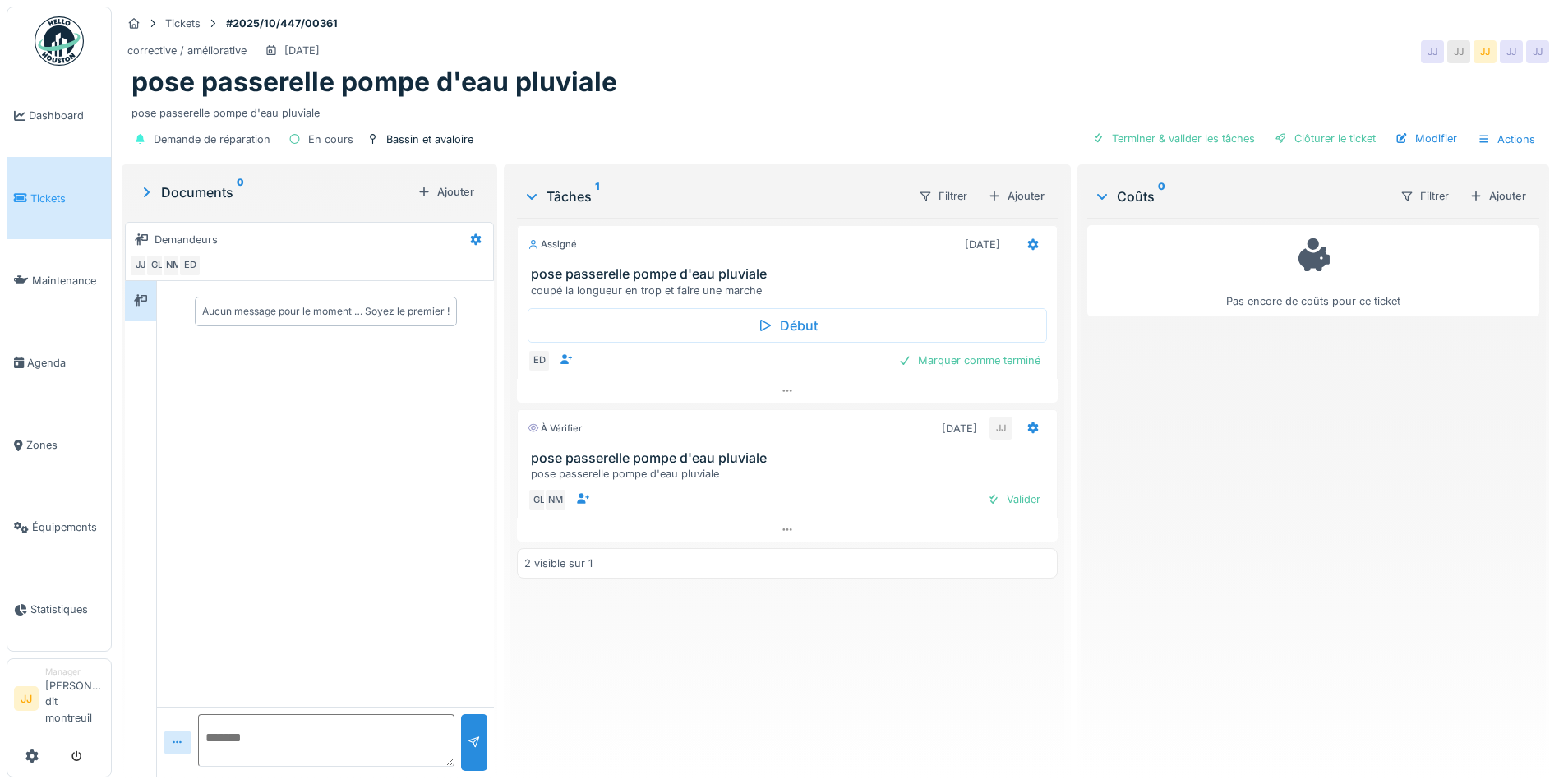
click at [43, 212] on link "Tickets" at bounding box center [59, 198] width 103 height 82
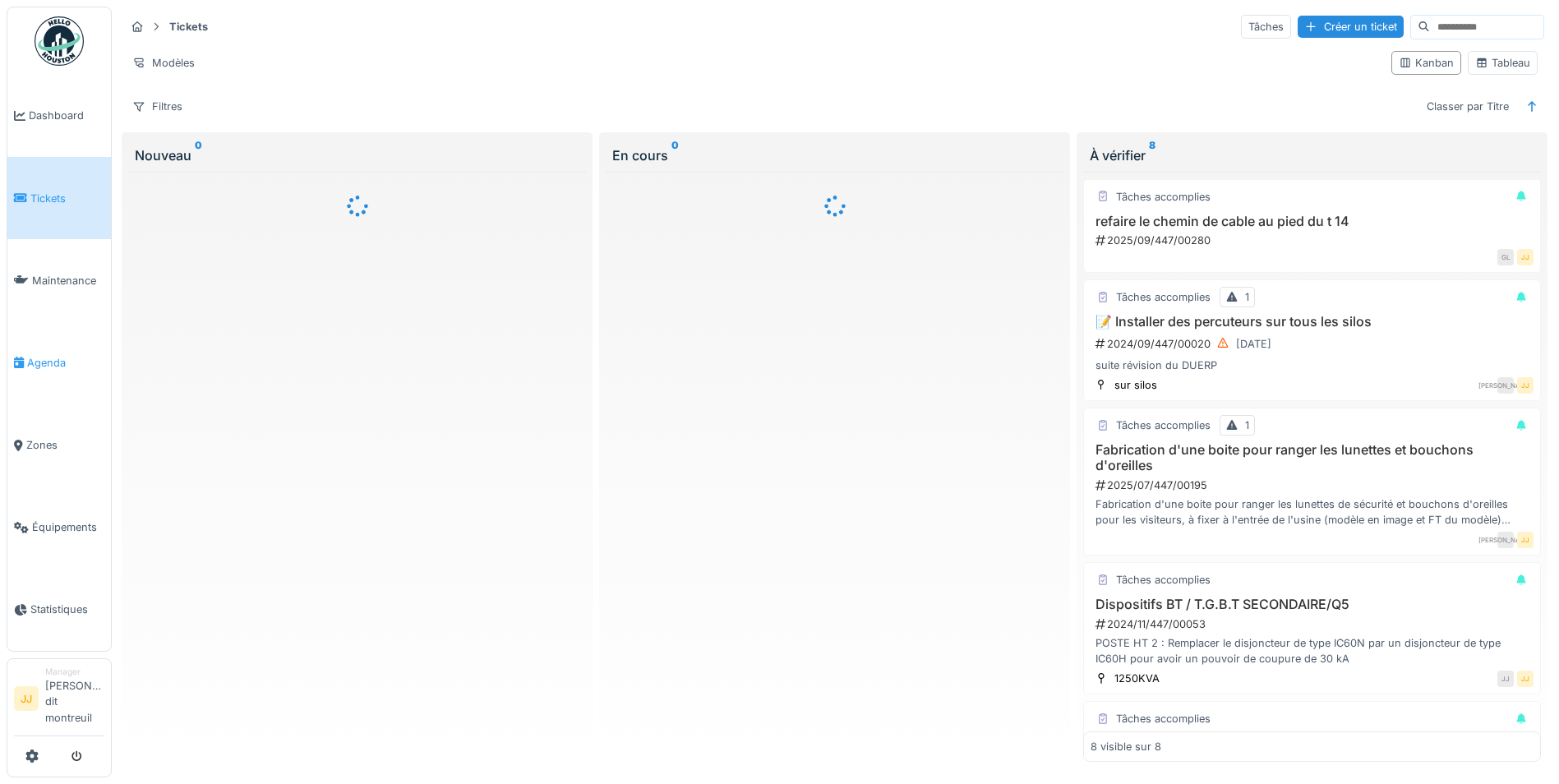
click at [72, 352] on link "Agenda" at bounding box center [59, 362] width 103 height 82
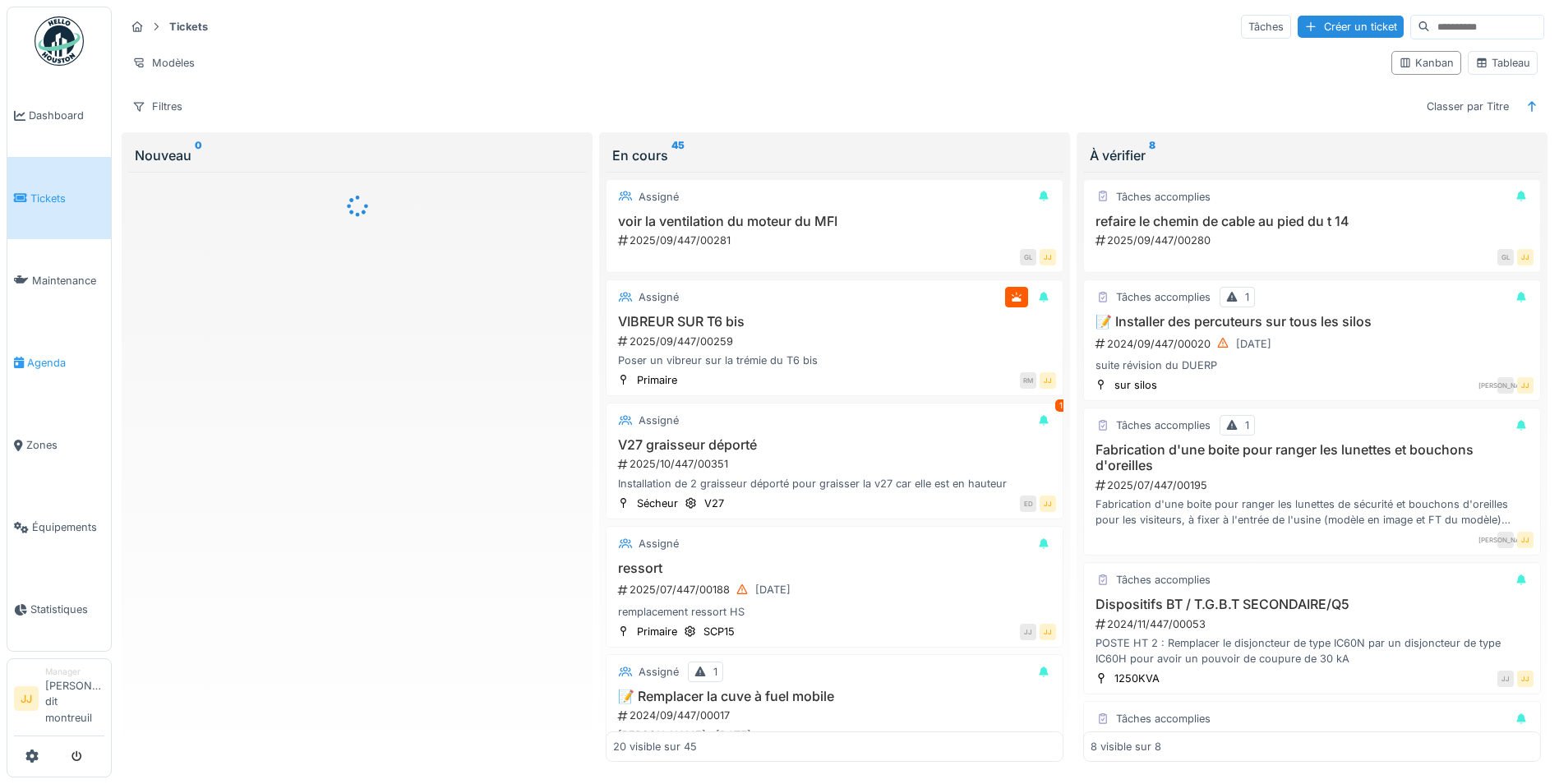
click at [54, 372] on link "Agenda" at bounding box center [59, 362] width 103 height 82
